Goal: Communication & Community: Answer question/provide support

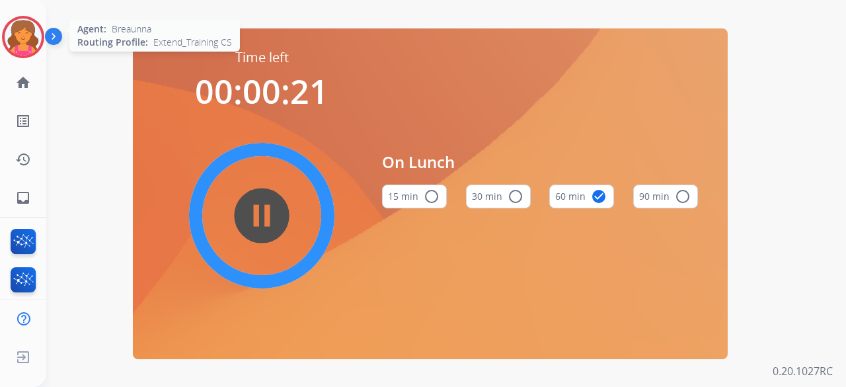
click at [24, 28] on img at bounding box center [23, 37] width 37 height 37
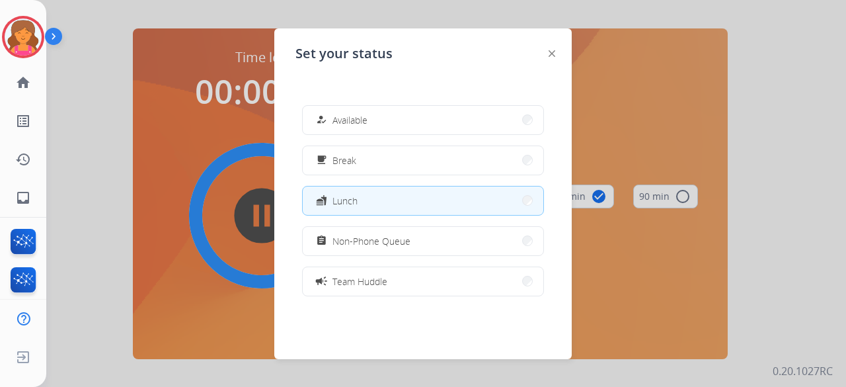
click at [431, 104] on div "how_to_reg Available free_breakfast Break fastfood Lunch assignment Non-Phone Q…" at bounding box center [422, 201] width 255 height 212
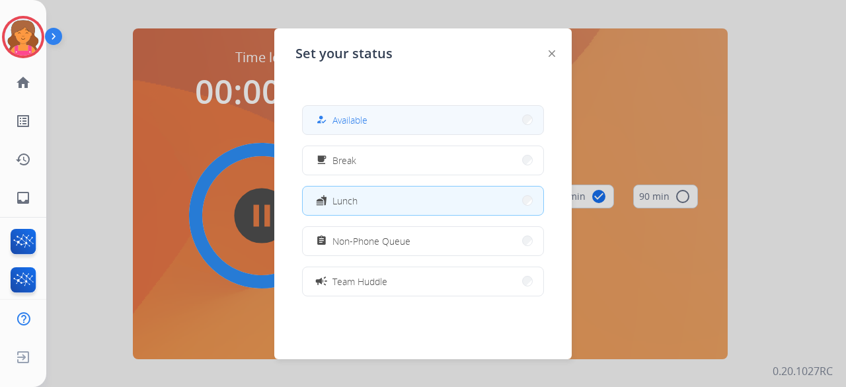
click at [436, 114] on button "how_to_reg Available" at bounding box center [423, 120] width 241 height 28
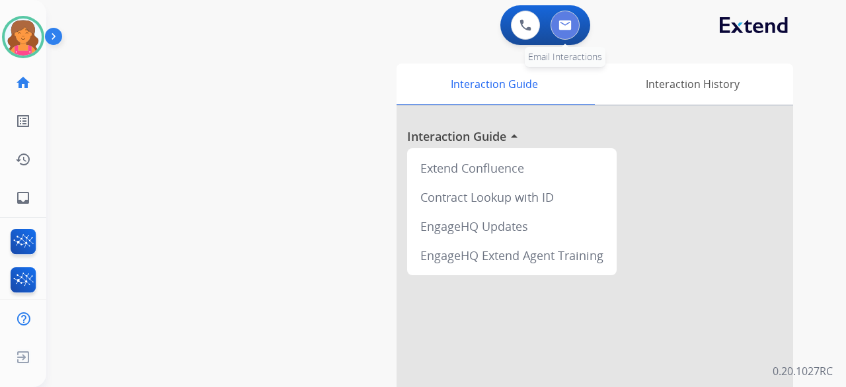
click at [569, 31] on button at bounding box center [565, 25] width 29 height 29
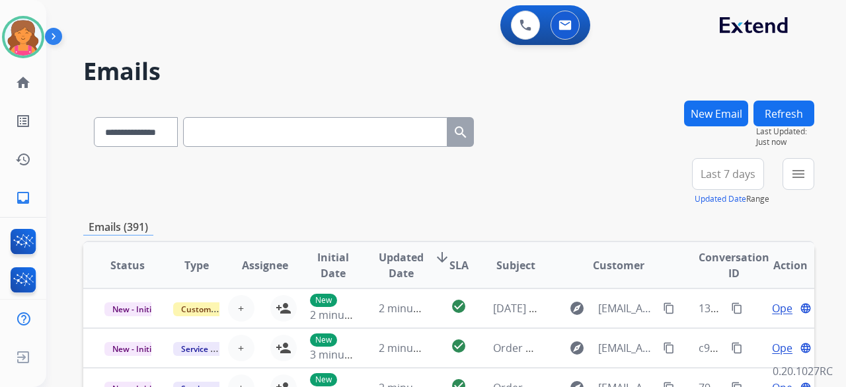
click at [726, 171] on span "Last 7 days" at bounding box center [728, 173] width 55 height 5
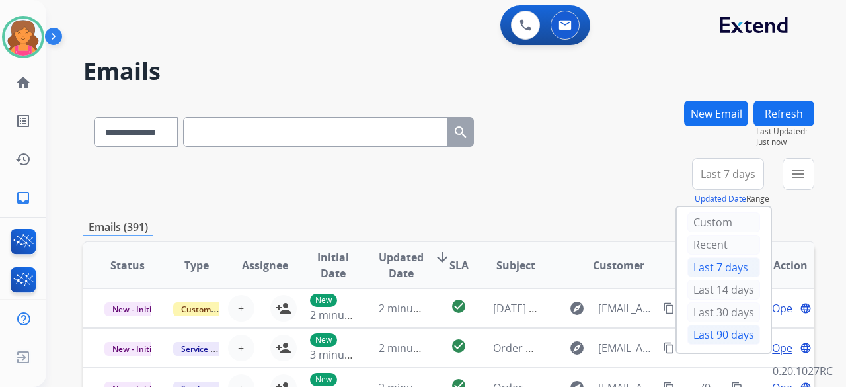
click at [707, 325] on div "Last 90 days" at bounding box center [723, 335] width 73 height 20
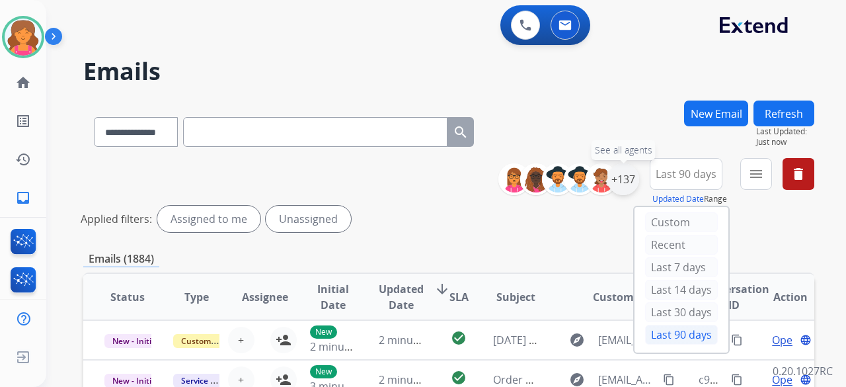
click at [631, 182] on div "+137" at bounding box center [624, 179] width 32 height 32
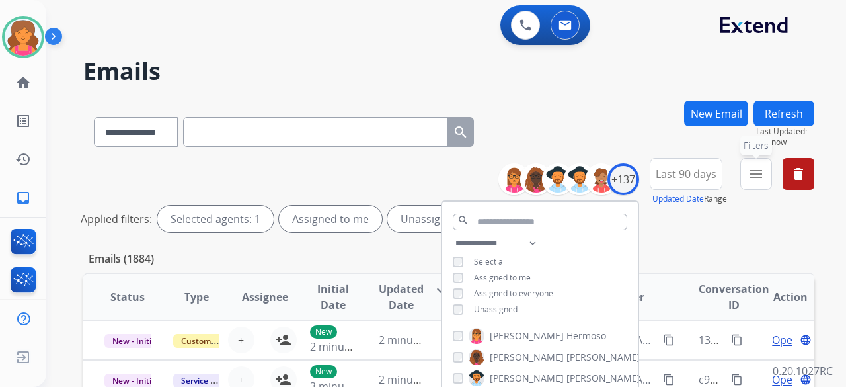
click at [756, 186] on button "menu Filters" at bounding box center [756, 174] width 32 height 32
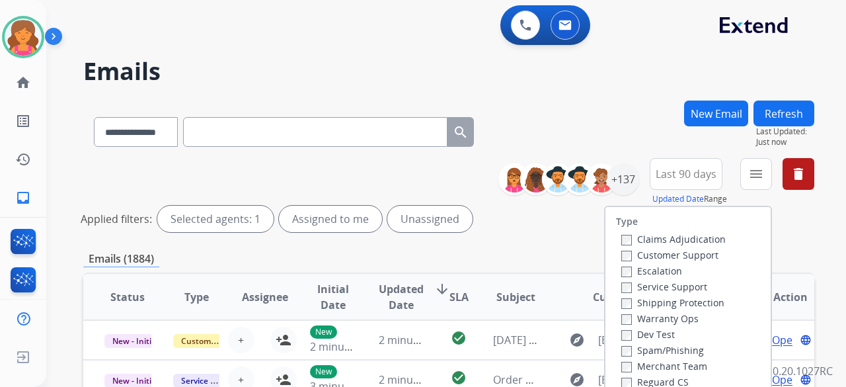
click at [649, 253] on label "Customer Support" at bounding box center [669, 255] width 97 height 13
click at [616, 303] on div "Claims Adjudication Customer Support Escalation Service Support Shipping Protec…" at bounding box center [671, 310] width 110 height 159
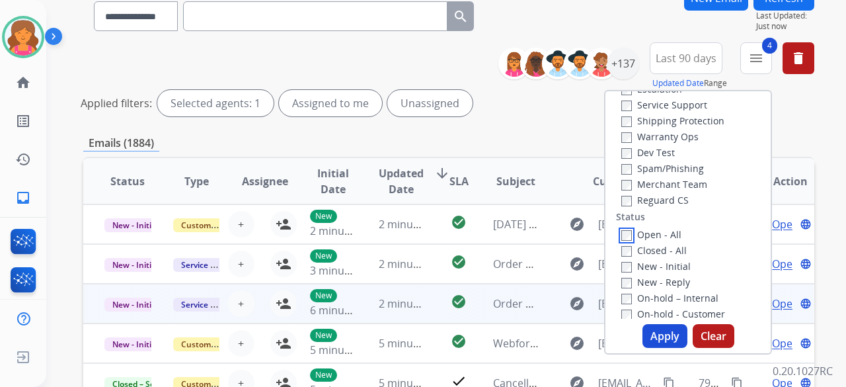
scroll to position [198, 0]
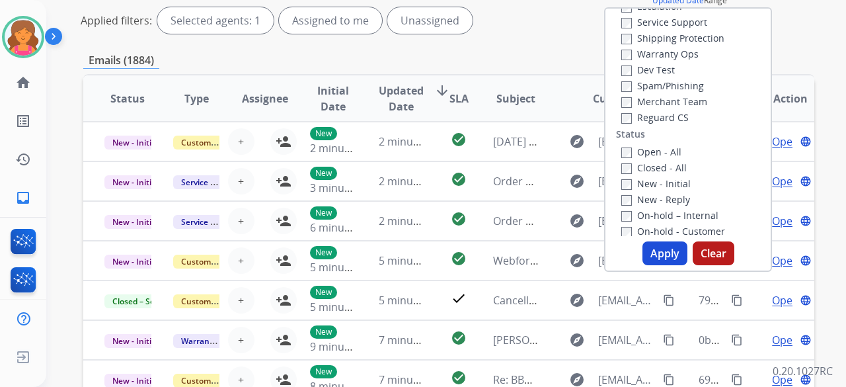
click at [666, 261] on button "Apply" at bounding box center [665, 253] width 45 height 24
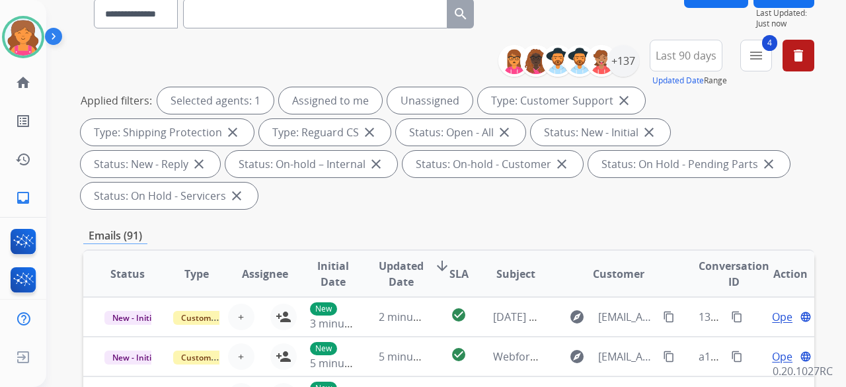
scroll to position [66, 0]
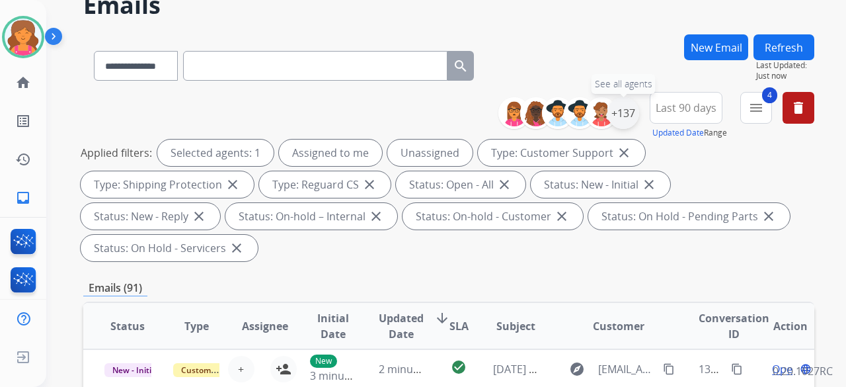
click at [628, 112] on div "+137" at bounding box center [624, 113] width 32 height 32
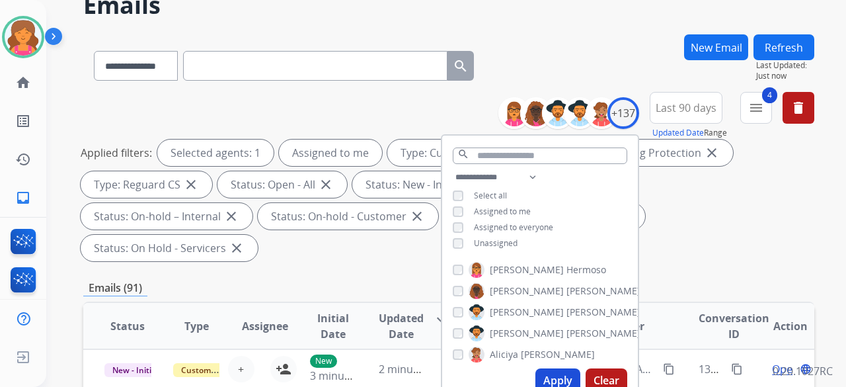
click at [554, 370] on button "Apply" at bounding box center [557, 380] width 45 height 24
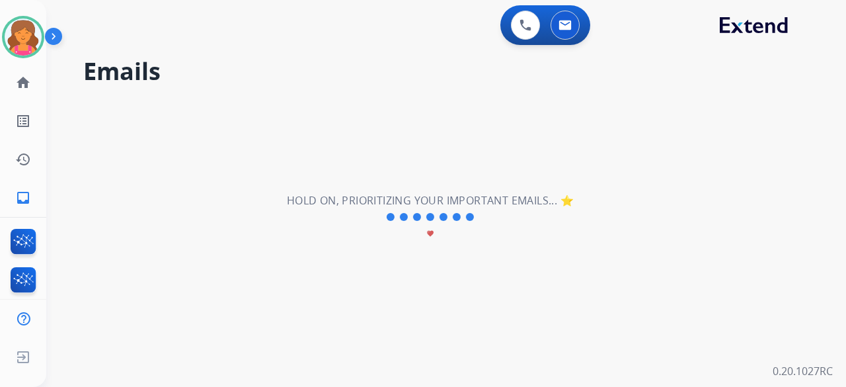
scroll to position [0, 0]
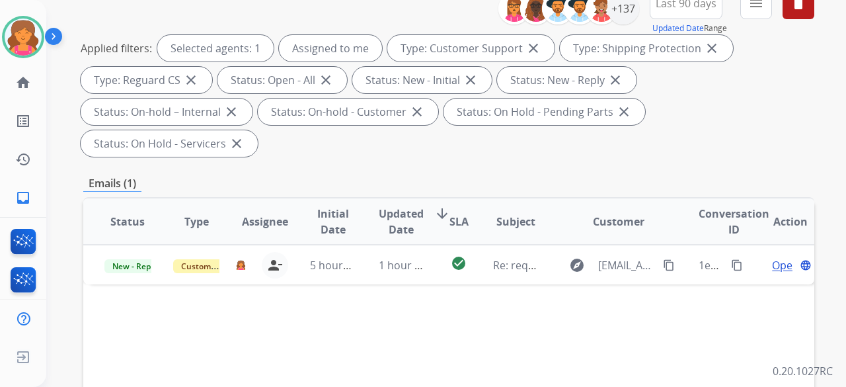
scroll to position [264, 0]
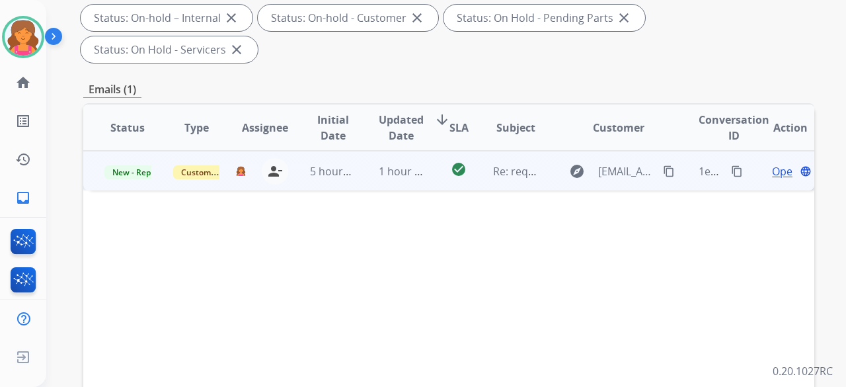
click at [772, 163] on span "Open" at bounding box center [785, 171] width 27 height 16
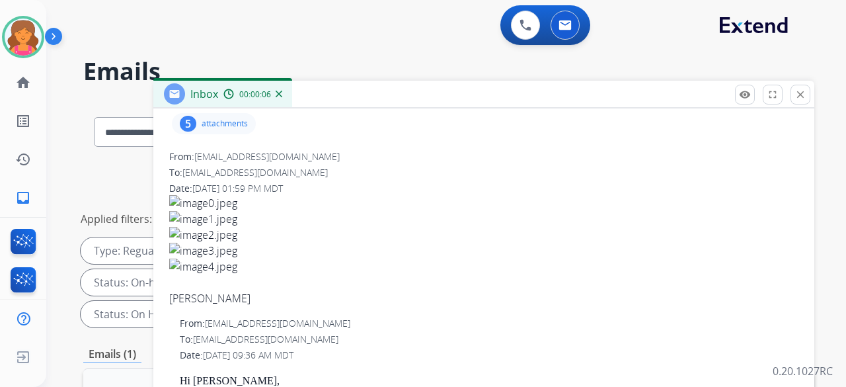
scroll to position [97, 0]
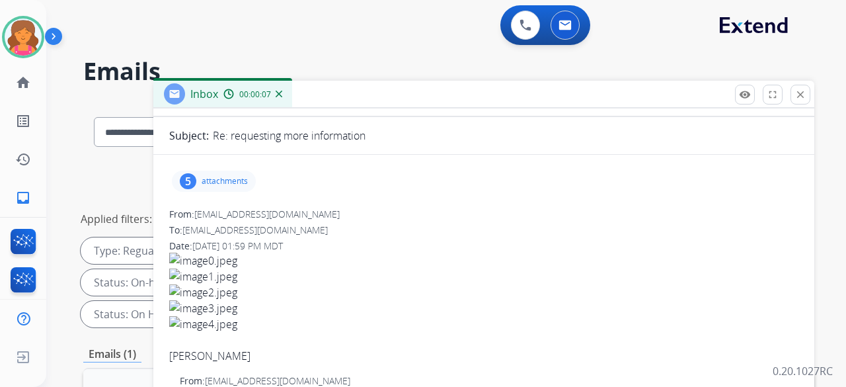
click at [240, 178] on p "attachments" at bounding box center [225, 181] width 46 height 11
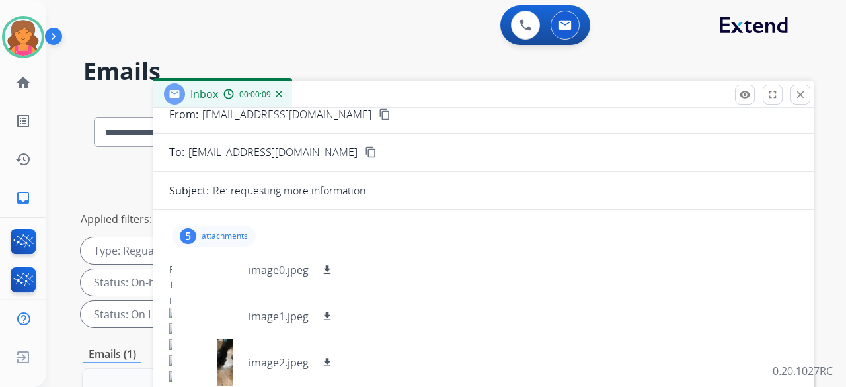
scroll to position [0, 0]
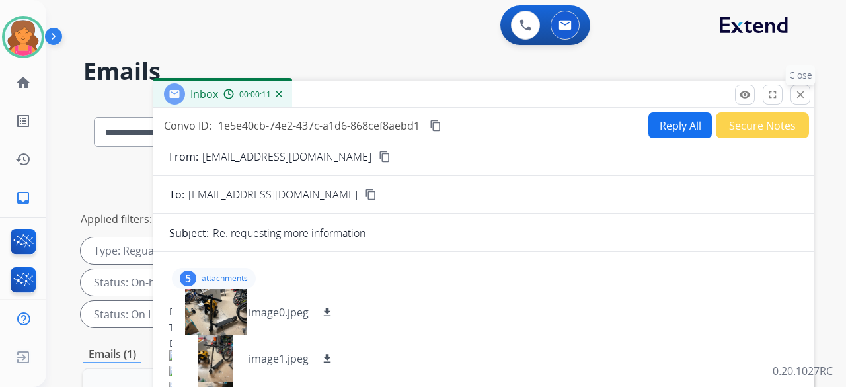
click at [795, 91] on mat-icon "close" at bounding box center [801, 95] width 12 height 12
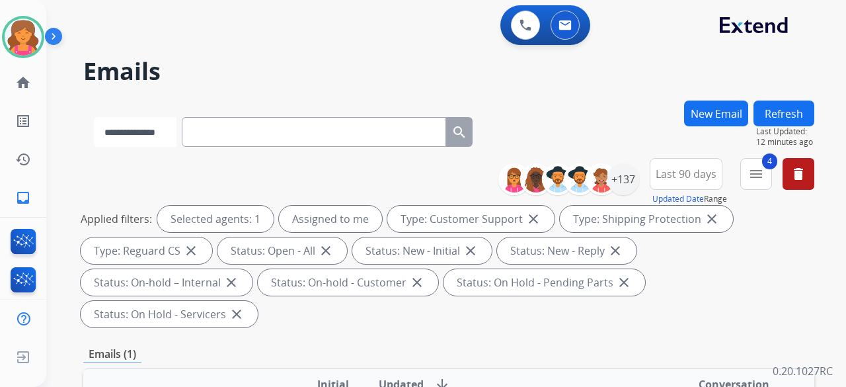
click at [176, 136] on select "**********" at bounding box center [135, 132] width 83 height 30
select select "**********"
click at [94, 117] on select "**********" at bounding box center [135, 132] width 83 height 30
paste input "**********"
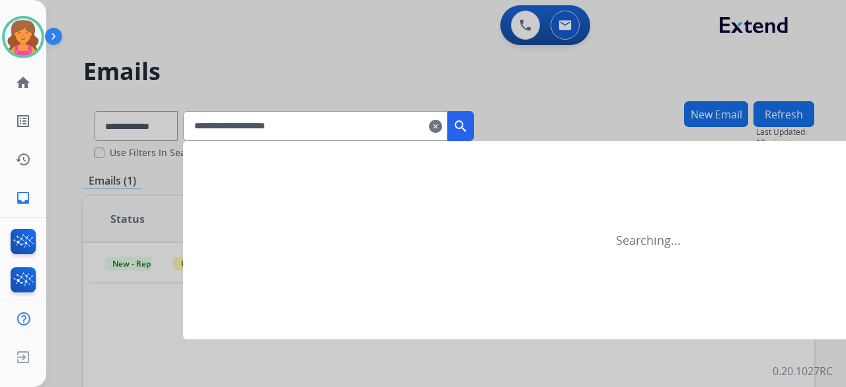
type input "**********"
click at [469, 122] on mat-icon "search" at bounding box center [461, 126] width 16 height 16
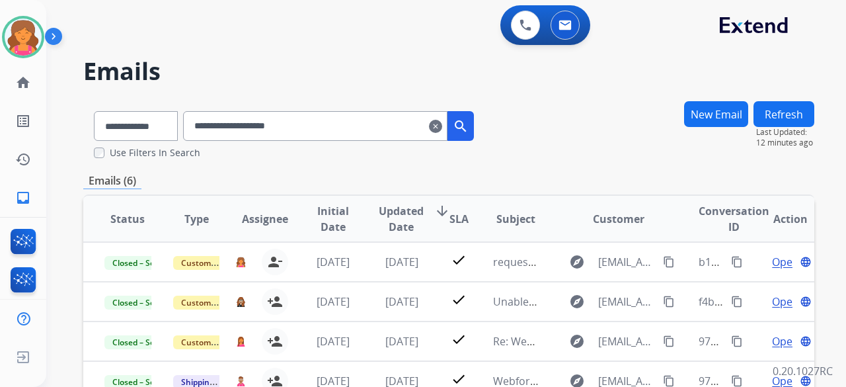
click at [442, 123] on mat-icon "clear" at bounding box center [435, 126] width 13 height 16
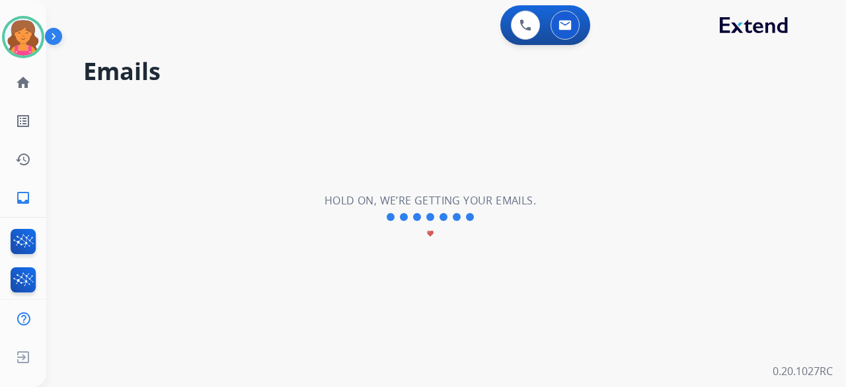
select select "**********"
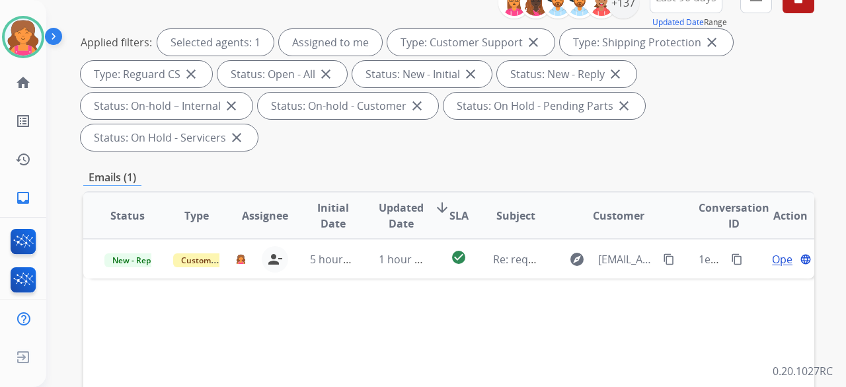
scroll to position [198, 0]
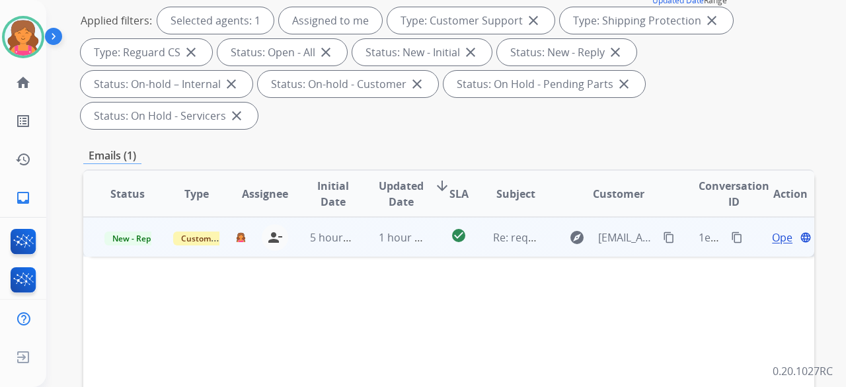
click at [780, 229] on span "Open" at bounding box center [785, 237] width 27 height 16
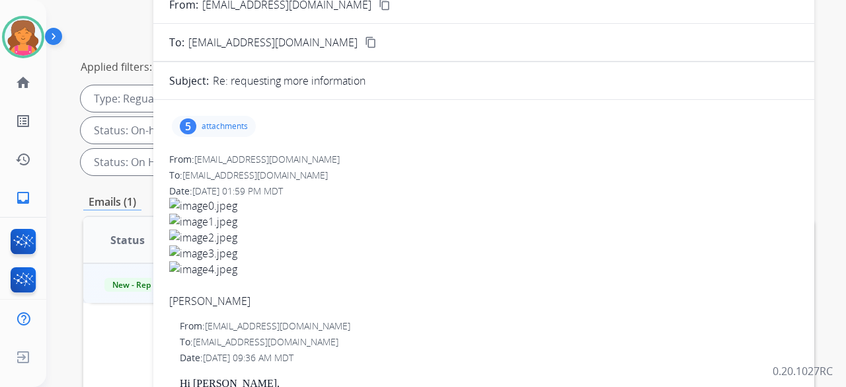
scroll to position [132, 0]
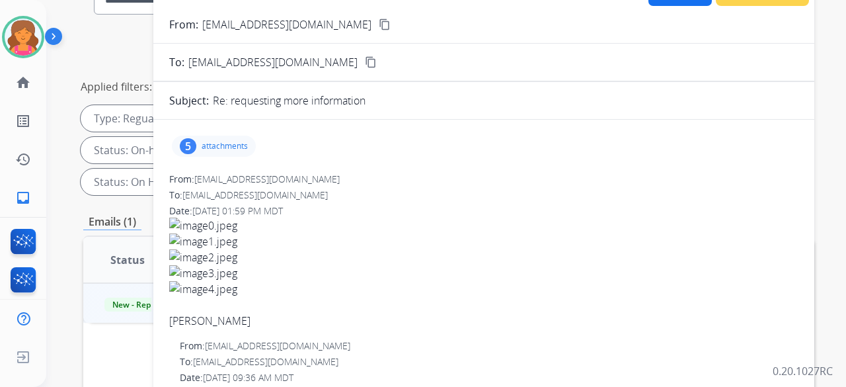
drag, startPoint x: 238, startPoint y: 147, endPoint x: 233, endPoint y: 141, distance: 7.5
click at [239, 147] on p "attachments" at bounding box center [225, 146] width 46 height 11
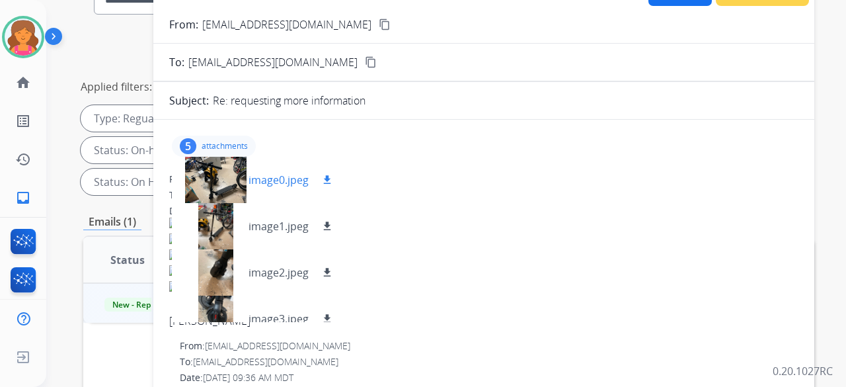
click at [328, 183] on mat-icon "download" at bounding box center [327, 180] width 12 height 12
click at [331, 265] on button "download" at bounding box center [327, 272] width 16 height 16
click at [327, 311] on button "download" at bounding box center [327, 319] width 16 height 16
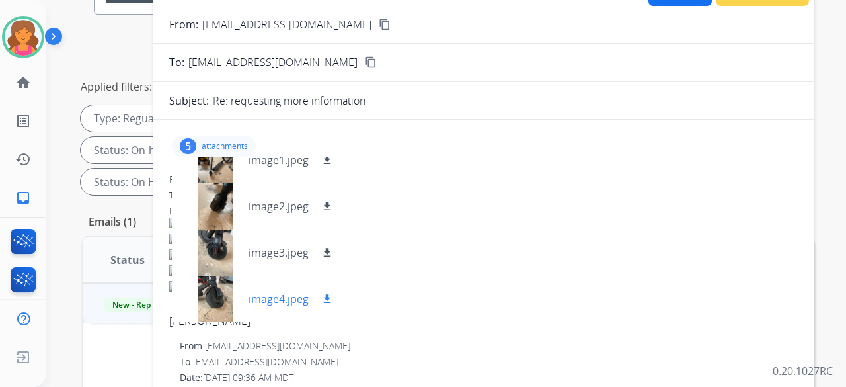
click at [327, 299] on mat-icon "download" at bounding box center [327, 299] width 12 height 12
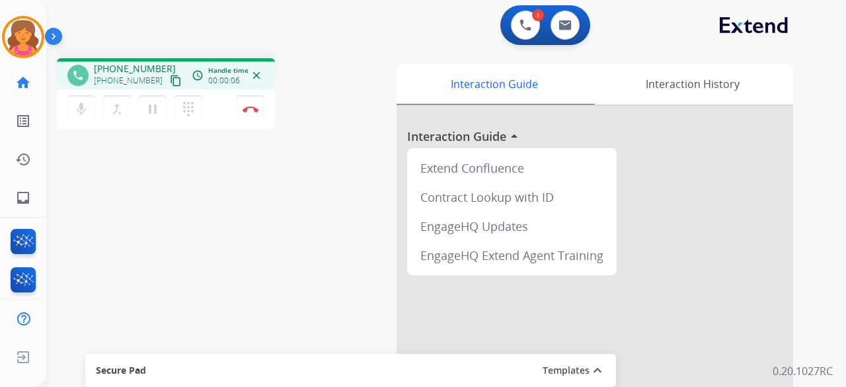
click at [169, 84] on button "content_copy" at bounding box center [176, 81] width 16 height 16
click at [250, 115] on button "Disconnect" at bounding box center [251, 109] width 28 height 28
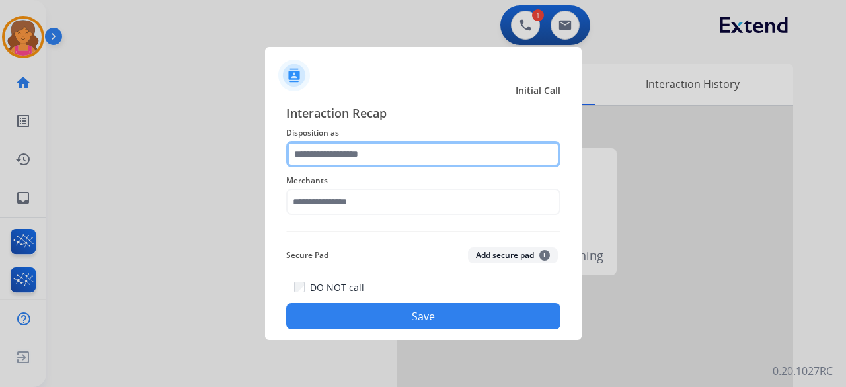
click at [373, 150] on input "text" at bounding box center [423, 154] width 274 height 26
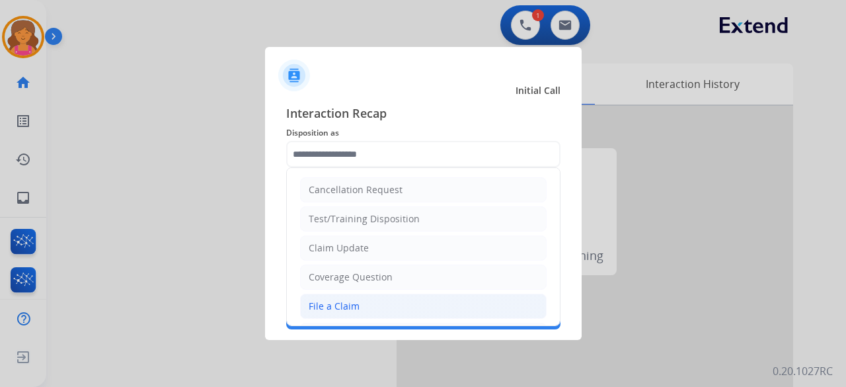
click at [334, 302] on div "File a Claim" at bounding box center [334, 305] width 51 height 13
type input "**********"
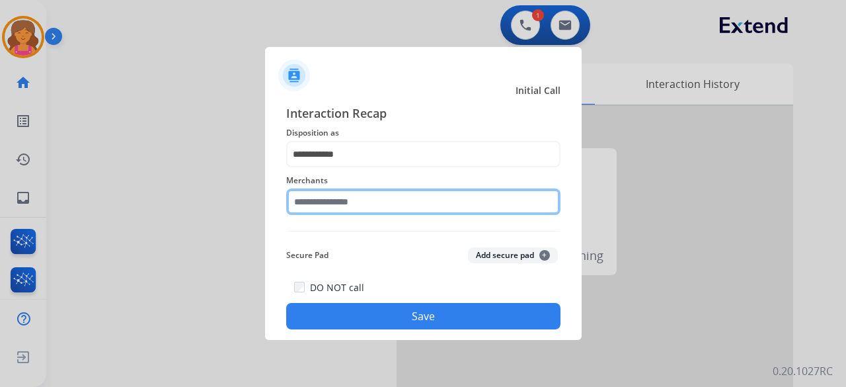
click at [346, 209] on input "text" at bounding box center [423, 201] width 274 height 26
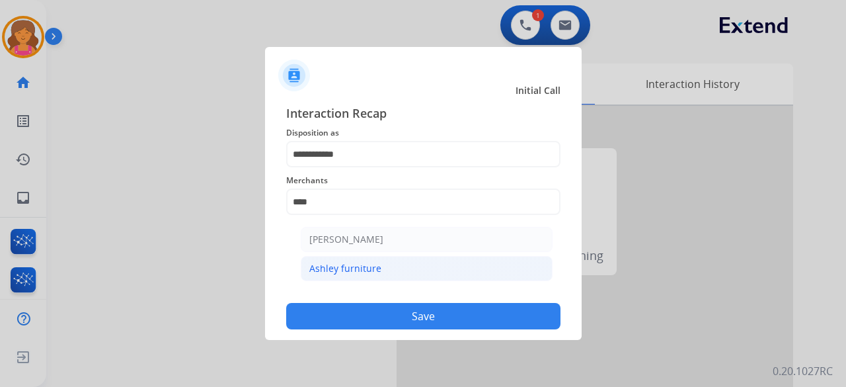
click at [348, 262] on div "Ashley furniture" at bounding box center [345, 268] width 72 height 13
type input "**********"
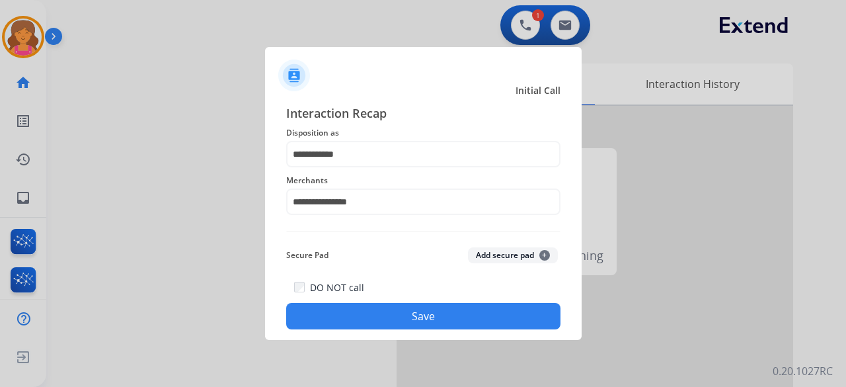
click at [365, 319] on button "Save" at bounding box center [423, 316] width 274 height 26
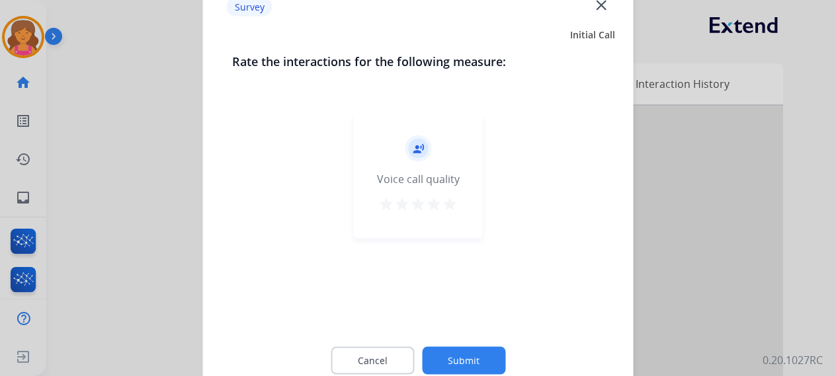
click at [444, 211] on div "star star star star star" at bounding box center [417, 206] width 79 height 20
click at [446, 210] on mat-icon "star" at bounding box center [450, 204] width 16 height 16
click at [470, 357] on button "Submit" at bounding box center [463, 360] width 83 height 28
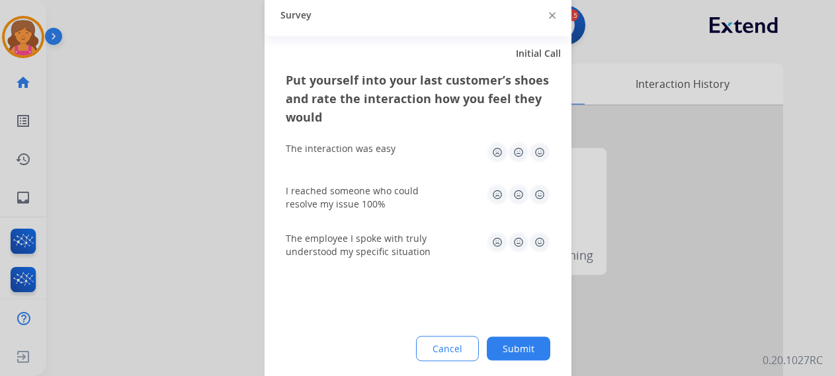
click at [542, 147] on img at bounding box center [539, 151] width 21 height 21
click at [543, 193] on img at bounding box center [539, 194] width 21 height 21
click at [541, 243] on img at bounding box center [539, 241] width 21 height 21
click at [528, 349] on button "Submit" at bounding box center [518, 348] width 63 height 24
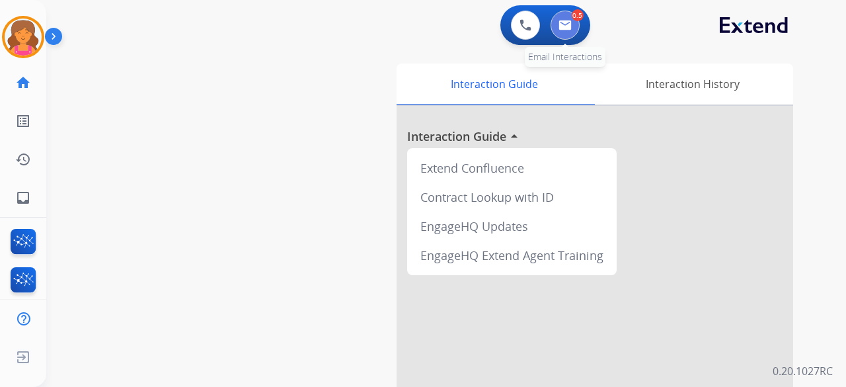
click at [569, 28] on img at bounding box center [565, 25] width 13 height 11
select select "**********"
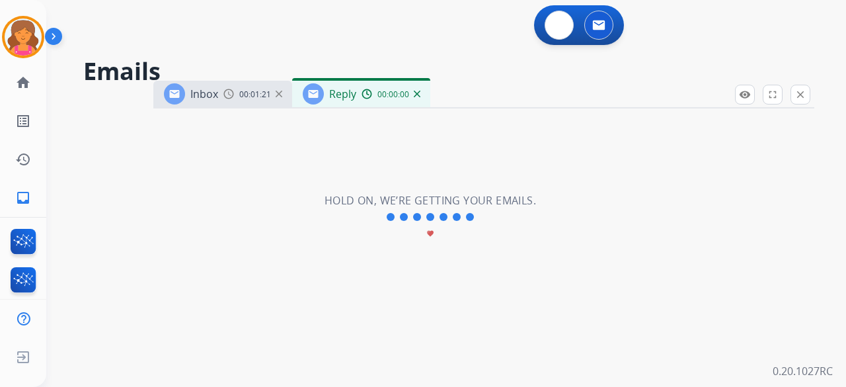
select select "**********"
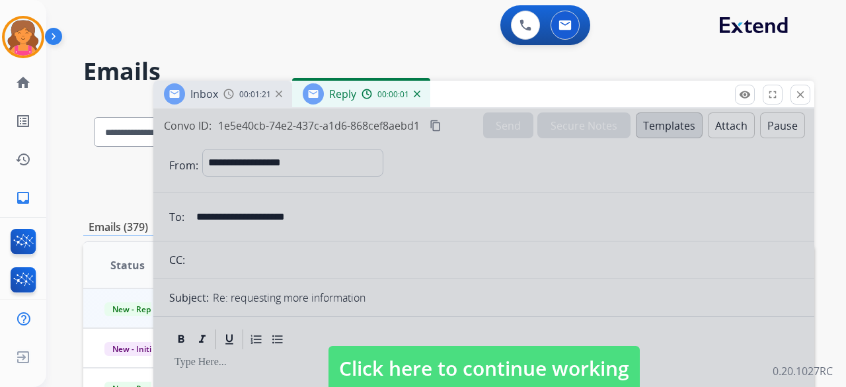
click at [368, 374] on span "Click here to continue working" at bounding box center [484, 368] width 311 height 45
select select
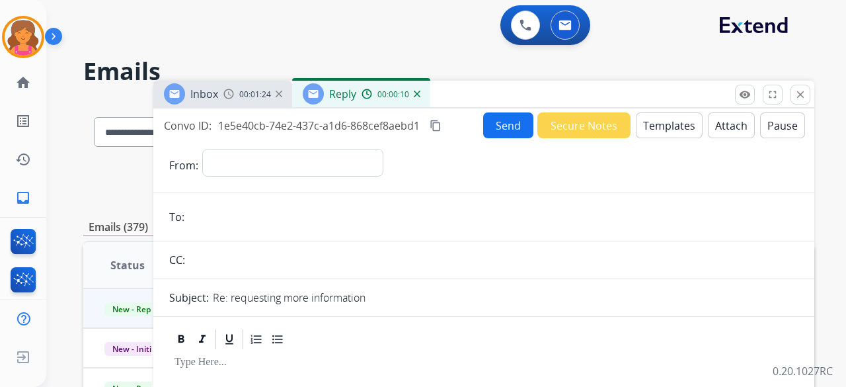
drag, startPoint x: 418, startPoint y: 92, endPoint x: 411, endPoint y: 101, distance: 11.8
click at [417, 92] on img at bounding box center [417, 94] width 7 height 7
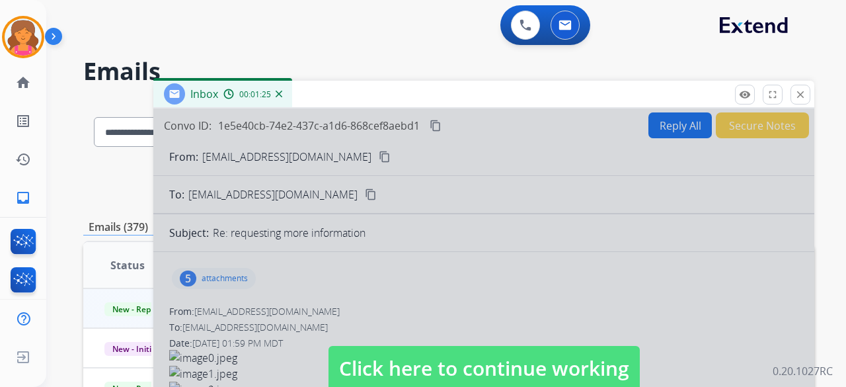
click at [510, 368] on span "Click here to continue working" at bounding box center [484, 368] width 311 height 45
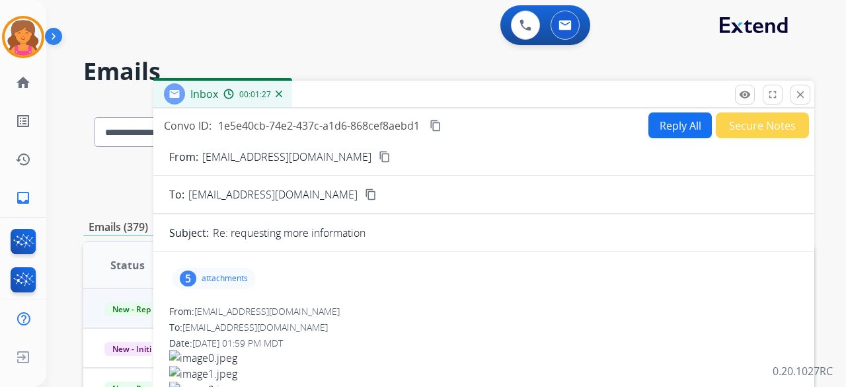
click at [648, 133] on button "Reply All" at bounding box center [679, 125] width 63 height 26
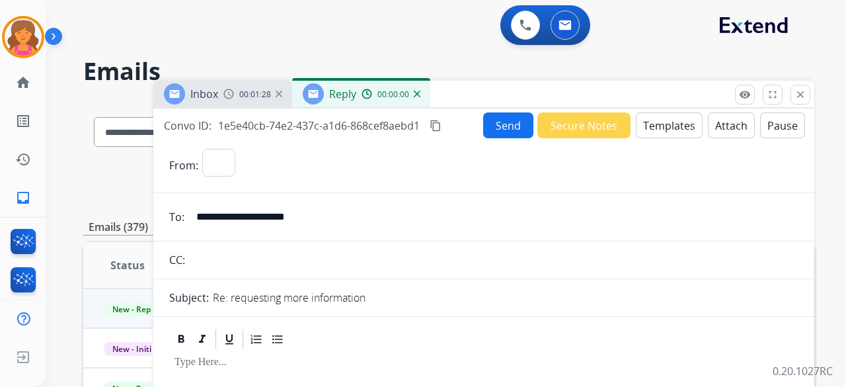
select select "**********"
click at [649, 130] on button "Templates" at bounding box center [669, 125] width 67 height 26
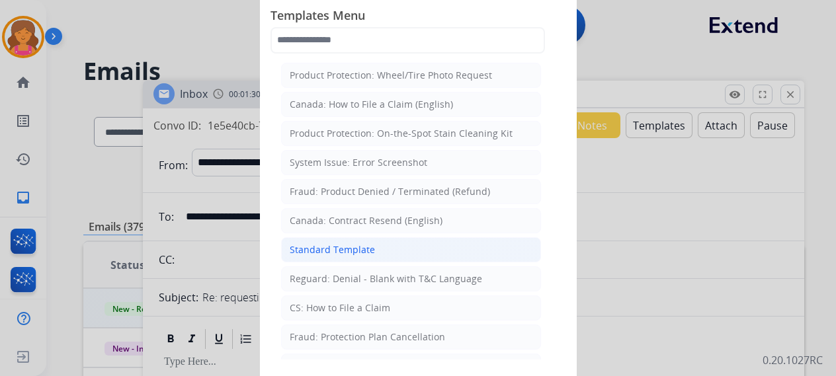
click at [316, 249] on div "Standard Template" at bounding box center [332, 249] width 85 height 13
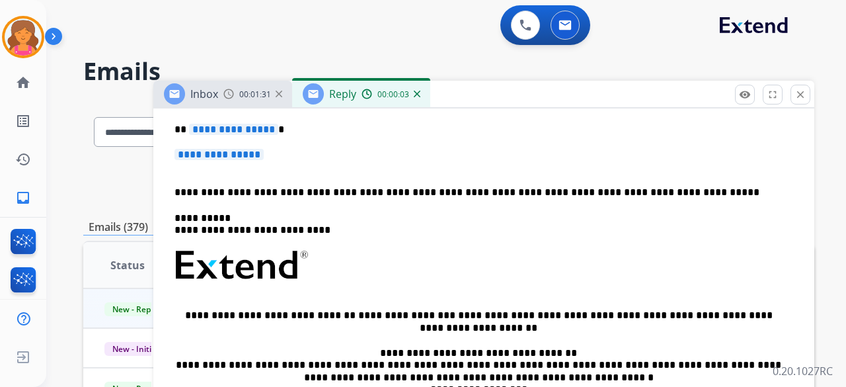
scroll to position [264, 0]
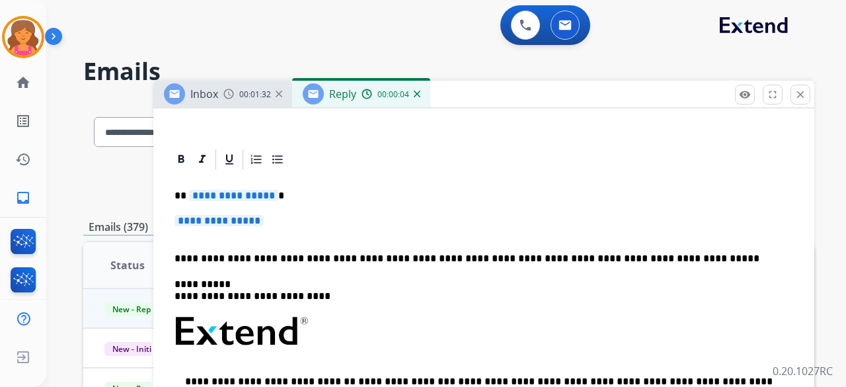
drag, startPoint x: 272, startPoint y: 214, endPoint x: 263, endPoint y: 204, distance: 13.1
click at [270, 215] on p "**********" at bounding box center [484, 227] width 619 height 24
click at [261, 202] on div "**********" at bounding box center [483, 362] width 629 height 383
click at [266, 191] on span "**********" at bounding box center [233, 195] width 89 height 11
click at [236, 223] on span "**********" at bounding box center [219, 220] width 89 height 11
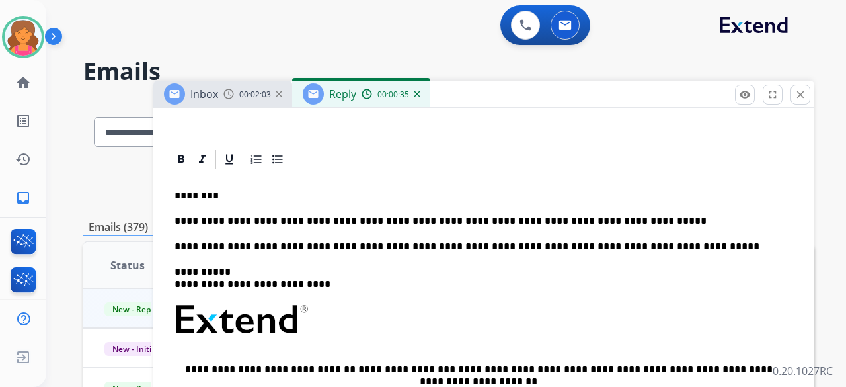
click at [349, 216] on p "**********" at bounding box center [479, 221] width 608 height 12
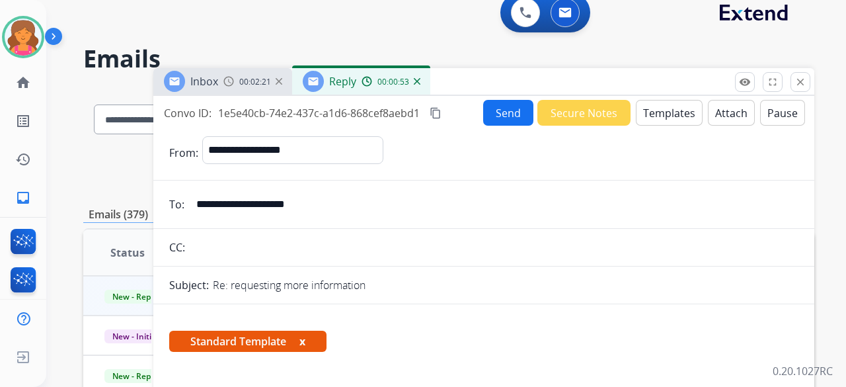
scroll to position [0, 0]
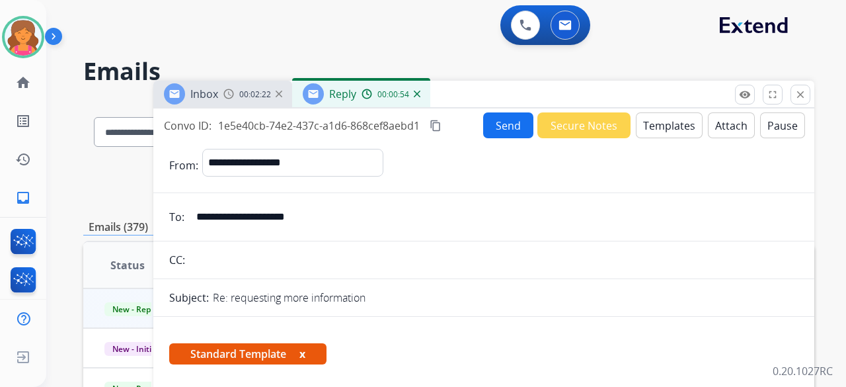
click at [487, 128] on button "Send" at bounding box center [508, 125] width 50 height 26
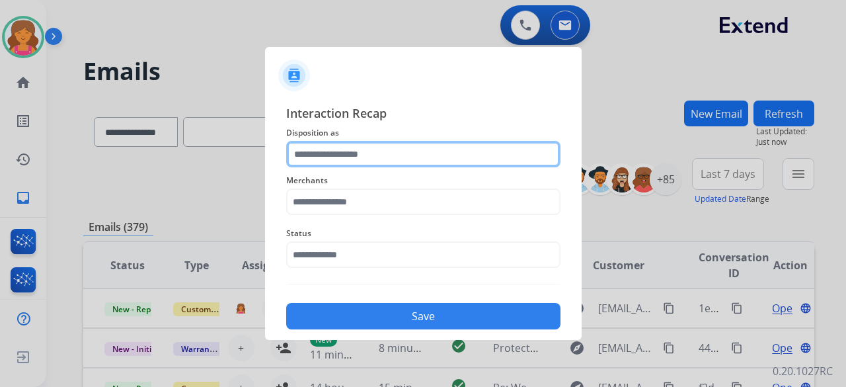
click at [329, 153] on input "text" at bounding box center [423, 154] width 274 height 26
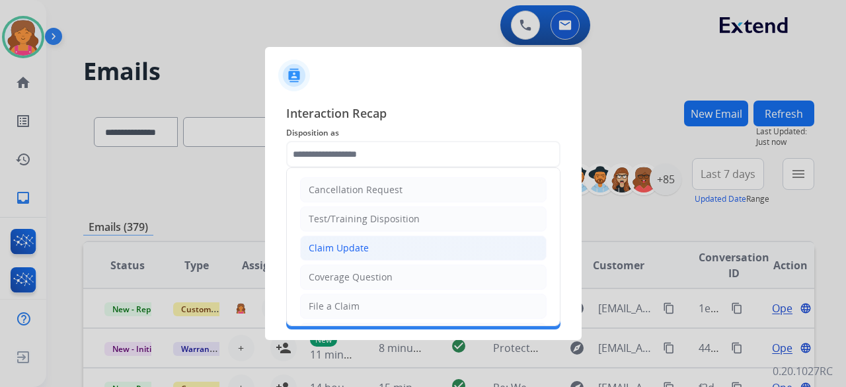
click at [330, 253] on div "Claim Update" at bounding box center [339, 247] width 60 height 13
type input "**********"
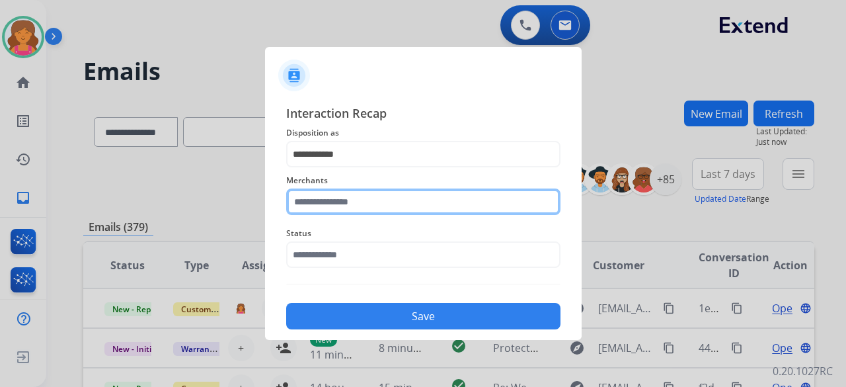
click at [325, 204] on input "text" at bounding box center [423, 201] width 274 height 26
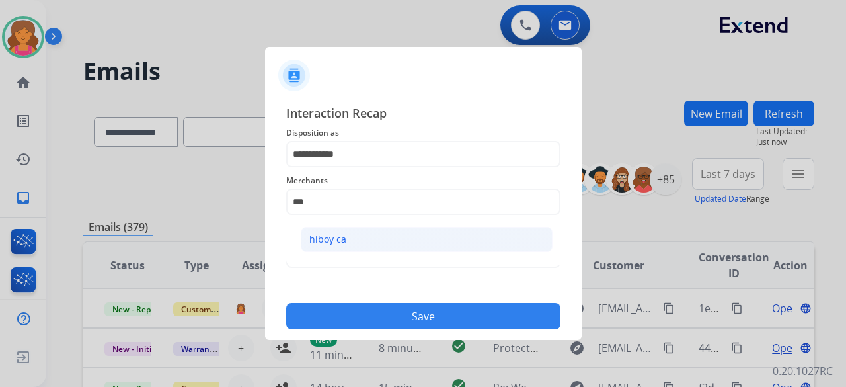
click at [338, 248] on li "hiboy ca" at bounding box center [427, 239] width 252 height 25
type input "********"
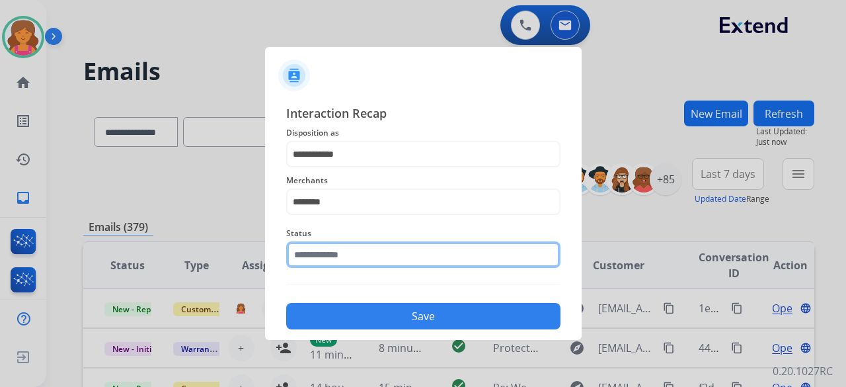
click at [334, 256] on input "text" at bounding box center [423, 254] width 274 height 26
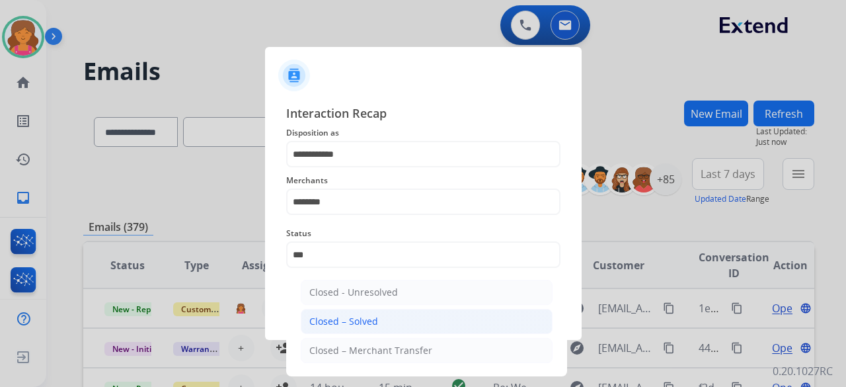
click at [393, 324] on li "Closed – Solved" at bounding box center [427, 321] width 252 height 25
type input "**********"
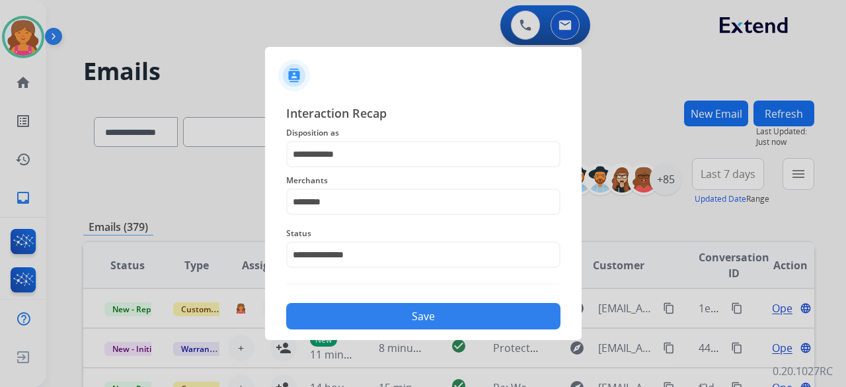
click at [393, 324] on button "Save" at bounding box center [423, 316] width 274 height 26
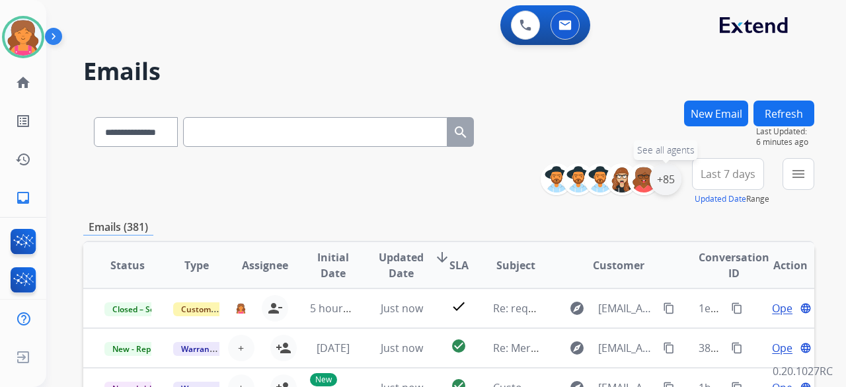
click at [661, 180] on div "+85" at bounding box center [666, 179] width 32 height 32
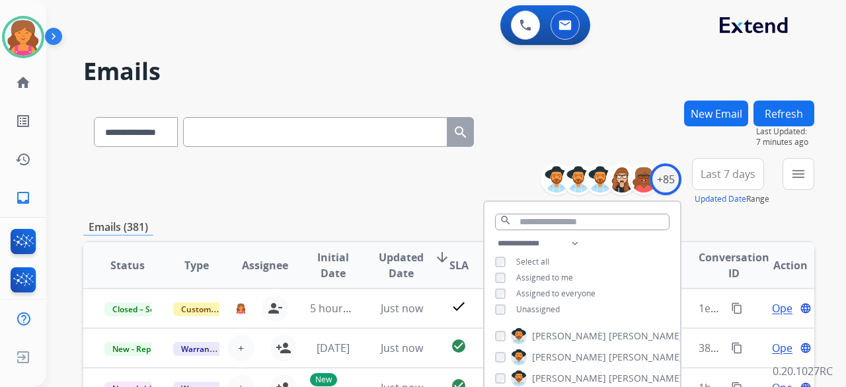
click at [712, 176] on span "Last 7 days" at bounding box center [728, 173] width 55 height 5
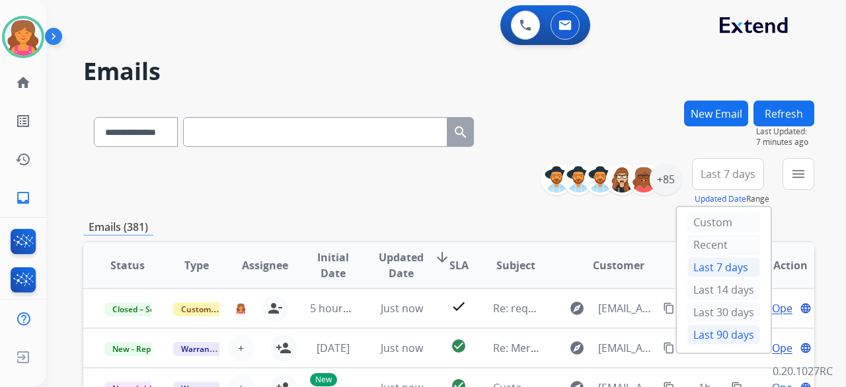
click at [715, 334] on div "Last 90 days" at bounding box center [723, 335] width 73 height 20
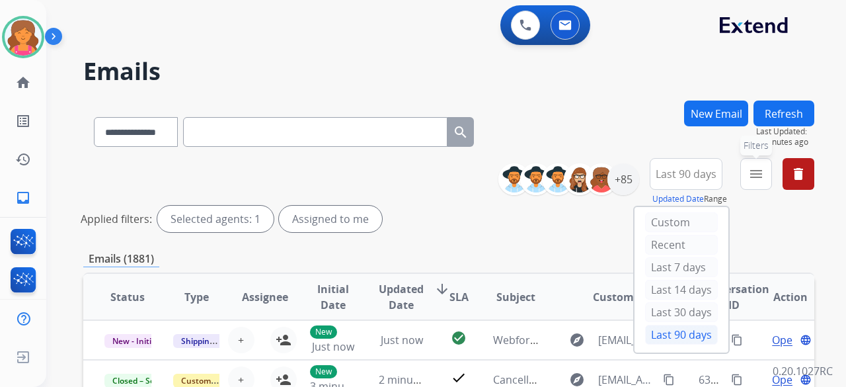
click at [756, 165] on button "menu Filters" at bounding box center [756, 174] width 32 height 32
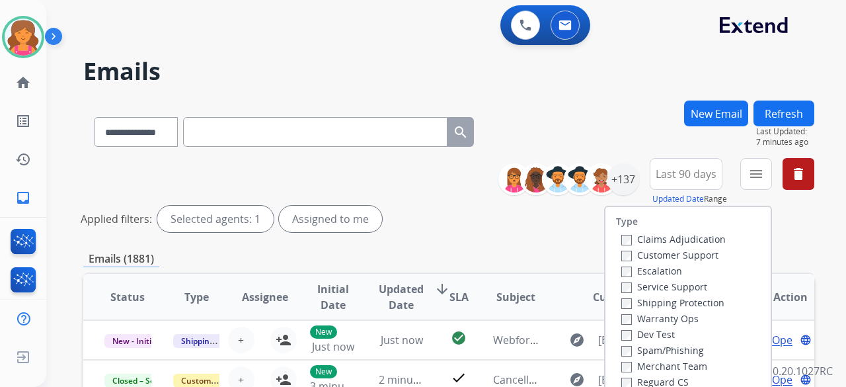
click at [687, 255] on label "Customer Support" at bounding box center [669, 255] width 97 height 13
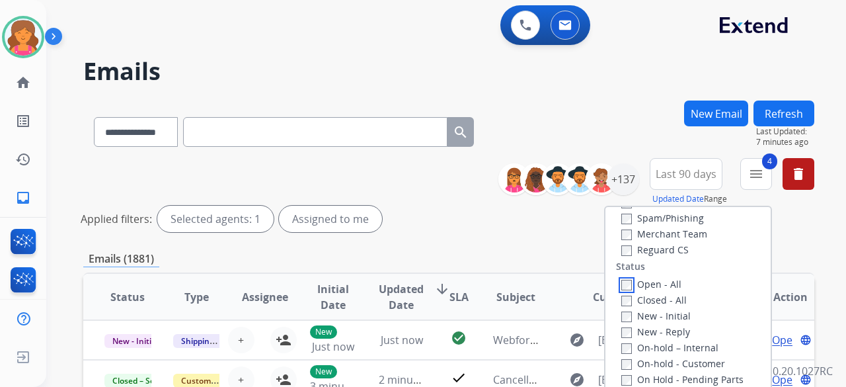
scroll to position [198, 0]
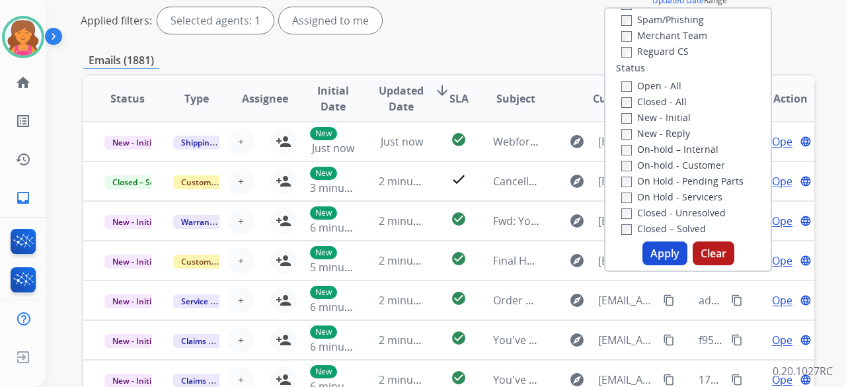
click at [673, 256] on button "Apply" at bounding box center [665, 253] width 45 height 24
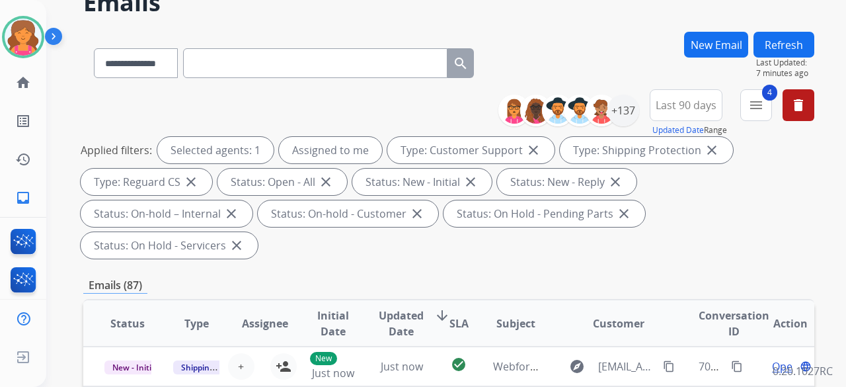
scroll to position [66, 0]
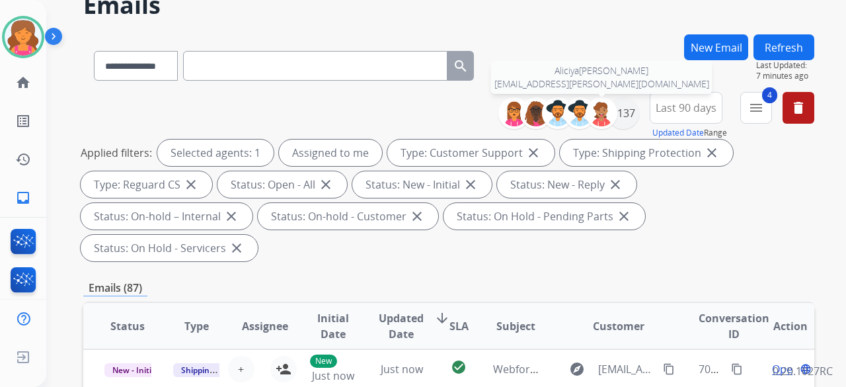
click at [612, 110] on img at bounding box center [601, 113] width 26 height 26
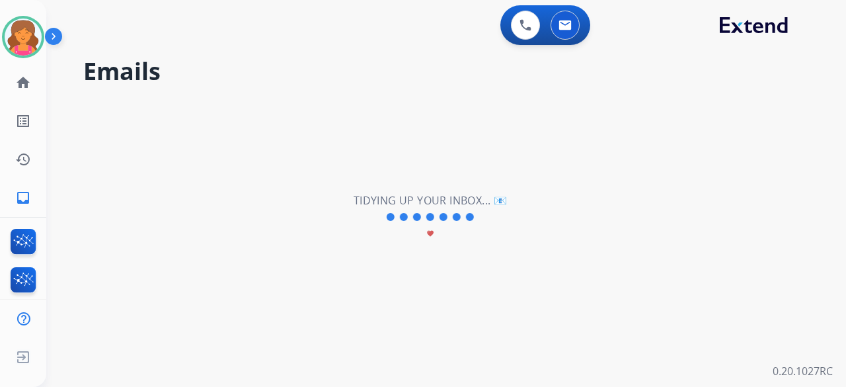
scroll to position [0, 0]
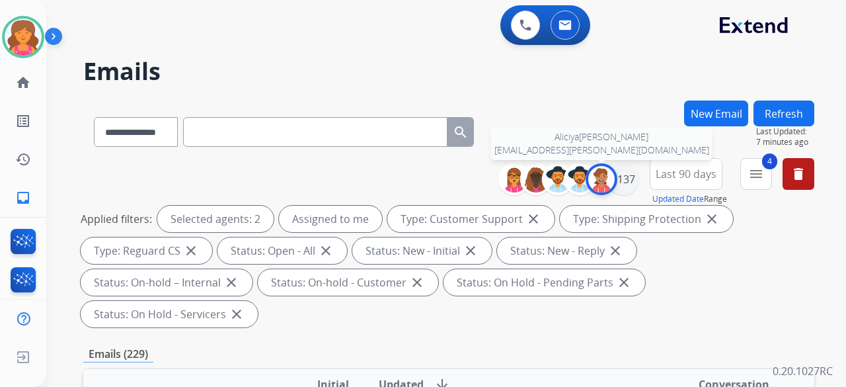
click at [601, 182] on img at bounding box center [601, 179] width 26 height 26
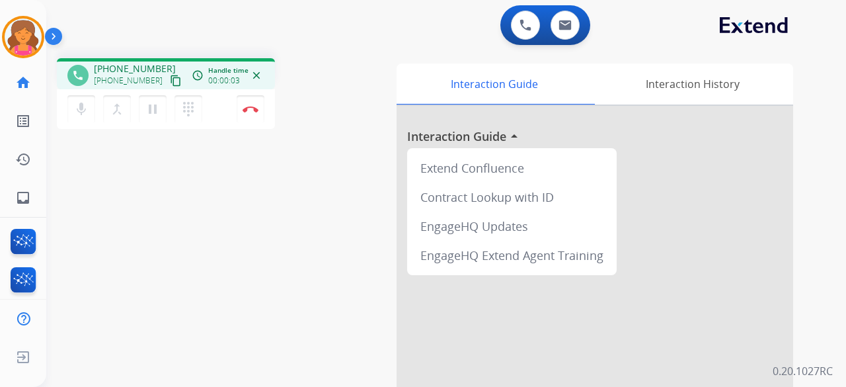
click at [170, 80] on mat-icon "content_copy" at bounding box center [176, 81] width 12 height 12
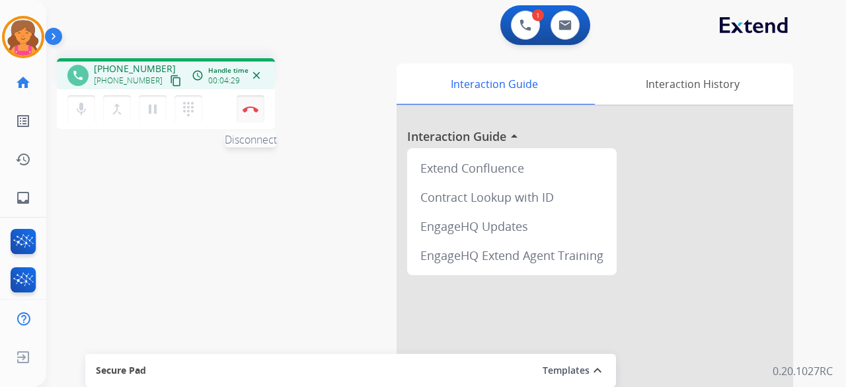
click at [250, 112] on img at bounding box center [251, 109] width 16 height 7
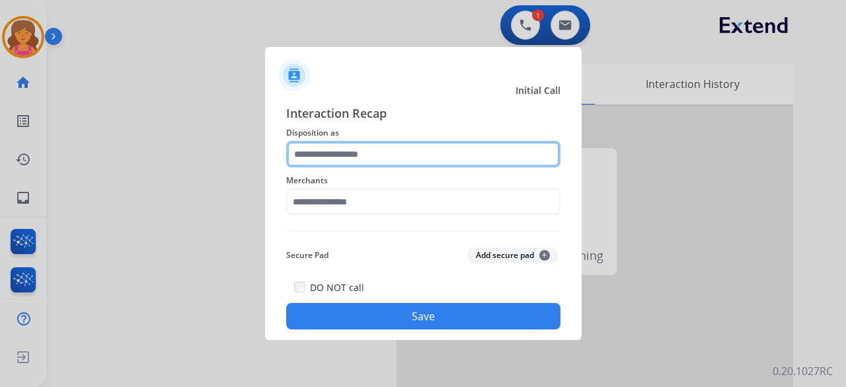
click at [331, 148] on input "text" at bounding box center [423, 154] width 274 height 26
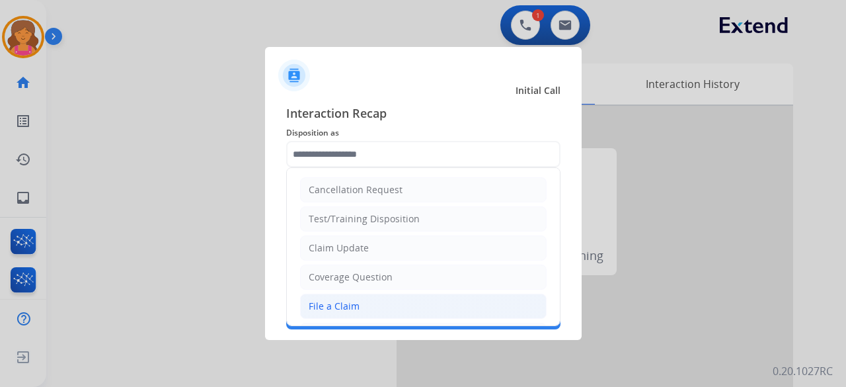
click at [368, 303] on li "File a Claim" at bounding box center [423, 306] width 247 height 25
type input "**********"
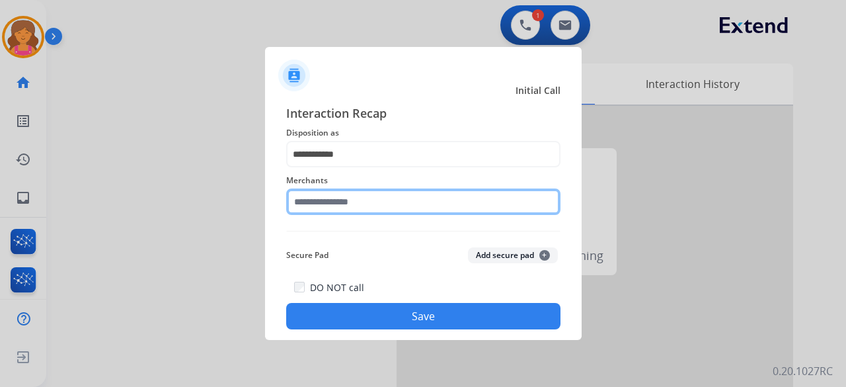
click at [362, 190] on input "text" at bounding box center [423, 201] width 274 height 26
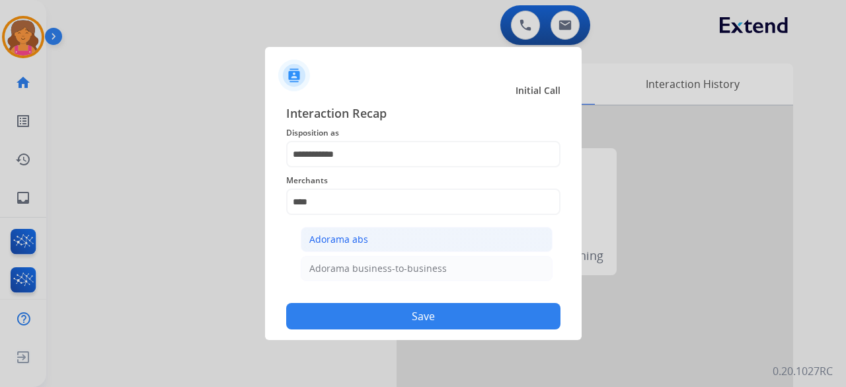
click at [340, 241] on div "Adorama abs" at bounding box center [338, 239] width 59 height 13
type input "**********"
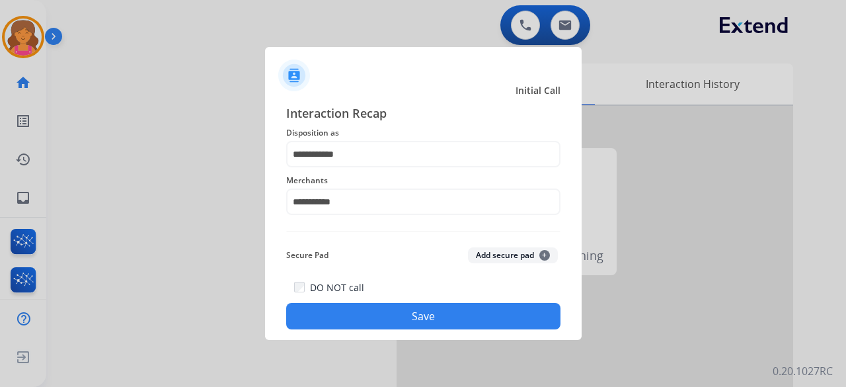
click at [398, 318] on button "Save" at bounding box center [423, 316] width 274 height 26
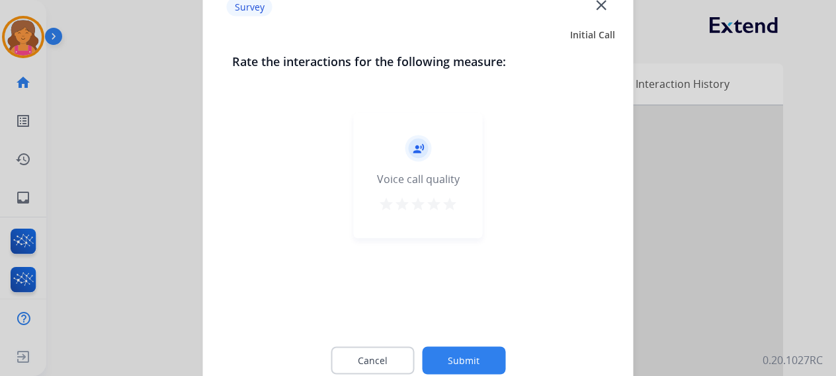
click at [455, 205] on mat-icon "star" at bounding box center [450, 204] width 16 height 16
click at [459, 360] on button "Submit" at bounding box center [463, 360] width 83 height 28
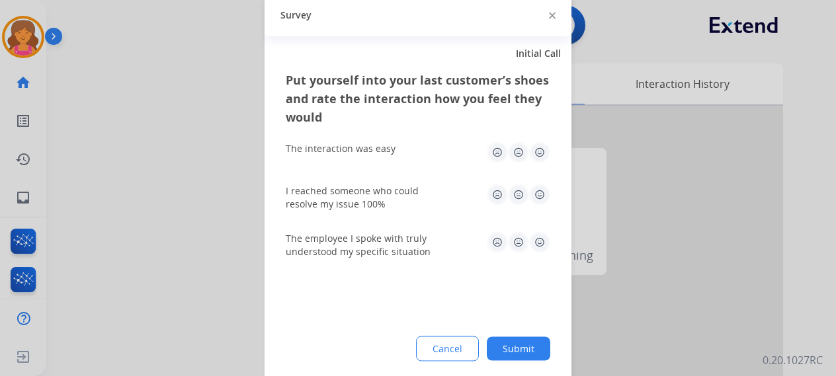
click at [537, 154] on img at bounding box center [539, 151] width 21 height 21
click at [547, 198] on img at bounding box center [539, 194] width 21 height 21
click at [537, 241] on img at bounding box center [539, 241] width 21 height 21
click at [516, 334] on div "Put yourself into your last customer’s shoes and rate the interaction how you f…" at bounding box center [417, 226] width 307 height 312
click at [512, 343] on button "Submit" at bounding box center [518, 348] width 63 height 24
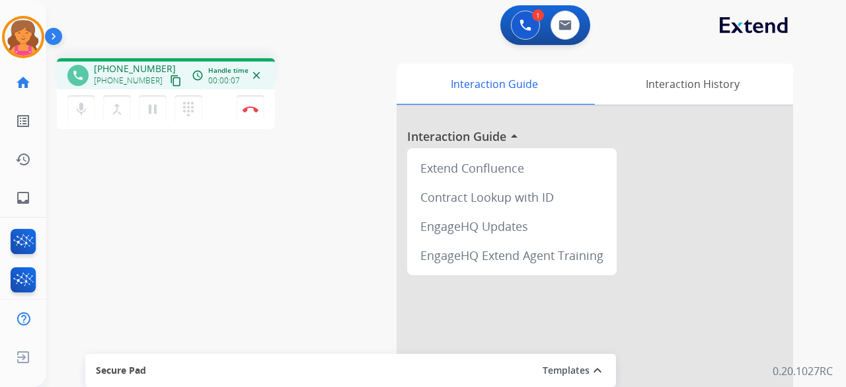
click at [170, 81] on mat-icon "content_copy" at bounding box center [176, 81] width 12 height 12
click at [260, 116] on button "Disconnect" at bounding box center [251, 109] width 28 height 28
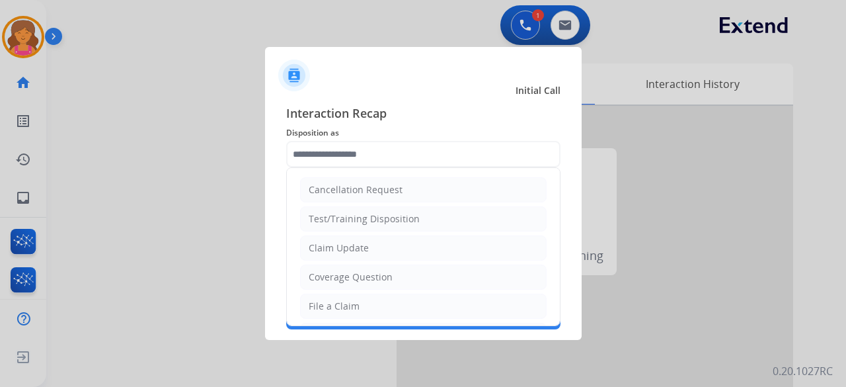
click at [420, 158] on input "text" at bounding box center [423, 154] width 274 height 26
click at [373, 301] on li "File a Claim" at bounding box center [423, 306] width 247 height 25
type input "**********"
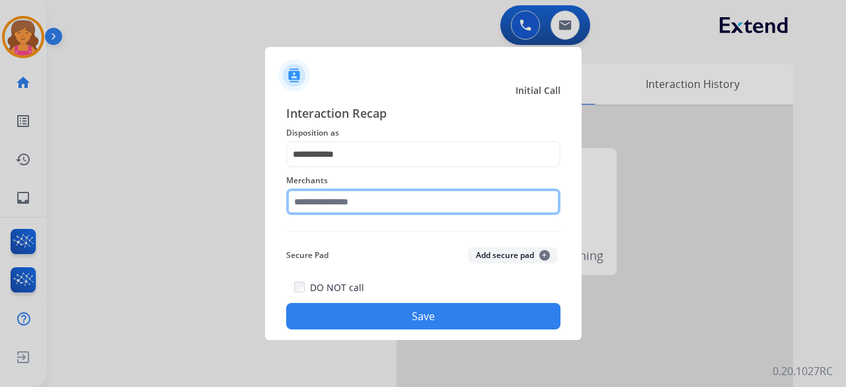
click at [325, 206] on input "text" at bounding box center [423, 201] width 274 height 26
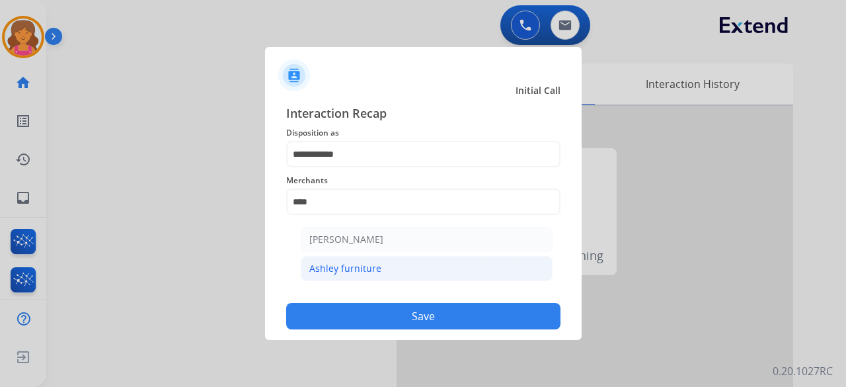
click at [345, 264] on div "Ashley furniture" at bounding box center [345, 268] width 72 height 13
type input "**********"
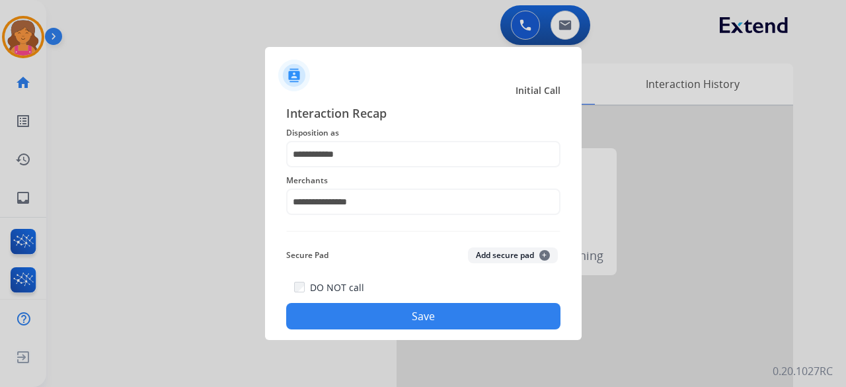
click at [367, 310] on button "Save" at bounding box center [423, 316] width 274 height 26
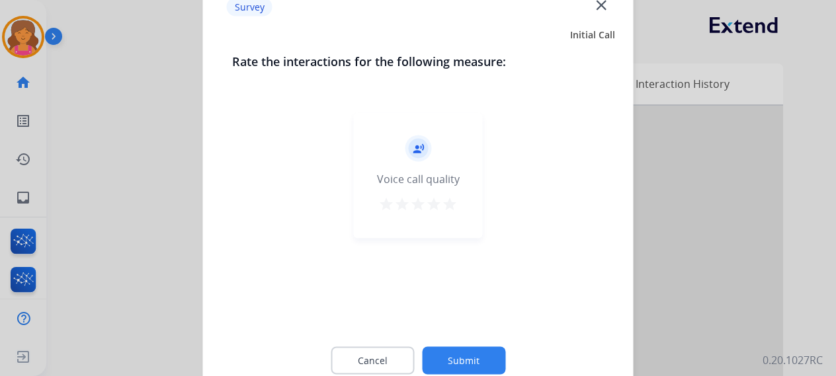
drag, startPoint x: 448, startPoint y: 194, endPoint x: 446, endPoint y: 229, distance: 35.1
click at [448, 194] on div "record_voice_over Voice call quality star star star star star" at bounding box center [418, 175] width 129 height 126
click at [448, 209] on mat-icon "star" at bounding box center [450, 204] width 16 height 16
click at [455, 368] on button "Submit" at bounding box center [463, 360] width 83 height 28
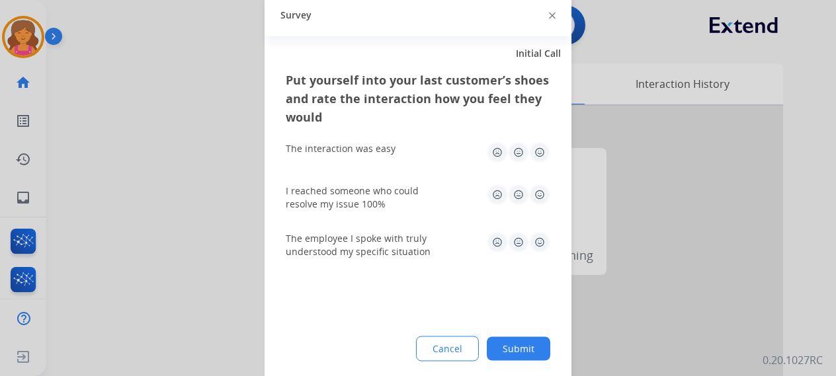
click at [539, 154] on img at bounding box center [539, 151] width 21 height 21
click at [543, 188] on img at bounding box center [539, 194] width 21 height 21
click at [541, 229] on div "The employee I spoke with truly understood my specific situation" at bounding box center [418, 245] width 264 height 48
click at [540, 233] on img at bounding box center [539, 241] width 21 height 21
click at [514, 373] on div "Put yourself into your last customer’s shoes and rate the interaction how you f…" at bounding box center [417, 226] width 307 height 312
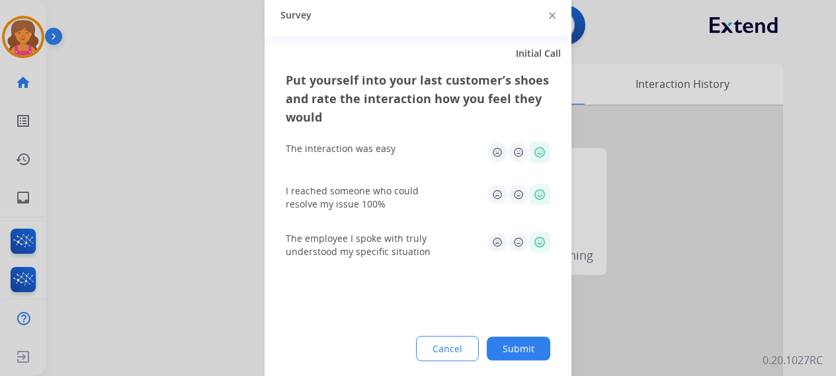
click at [512, 353] on button "Submit" at bounding box center [518, 348] width 63 height 24
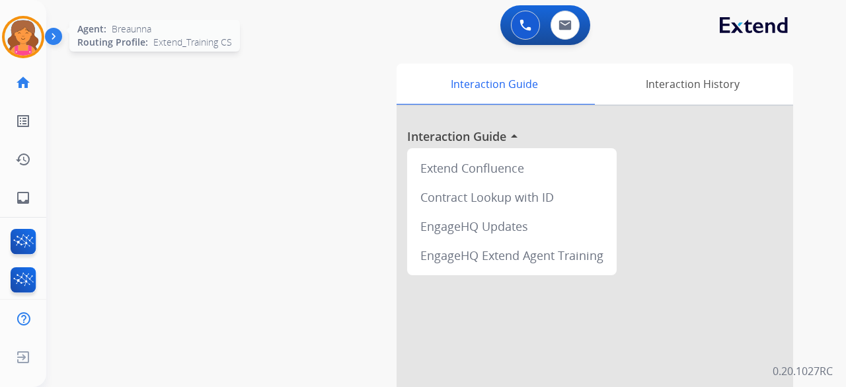
click at [40, 30] on img at bounding box center [23, 37] width 37 height 37
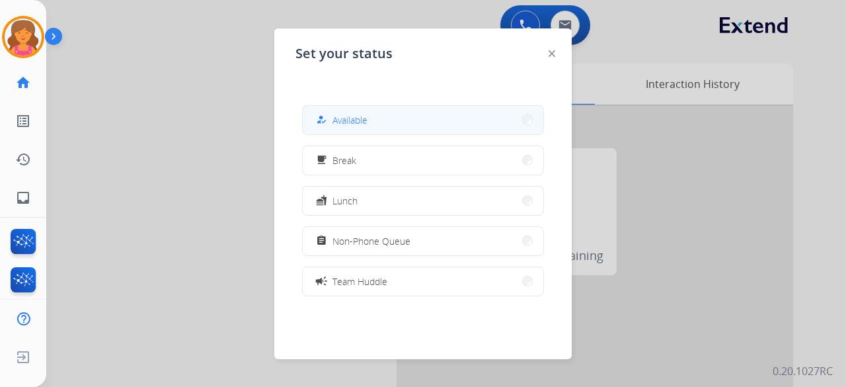
click at [375, 132] on button "how_to_reg Available" at bounding box center [423, 120] width 241 height 28
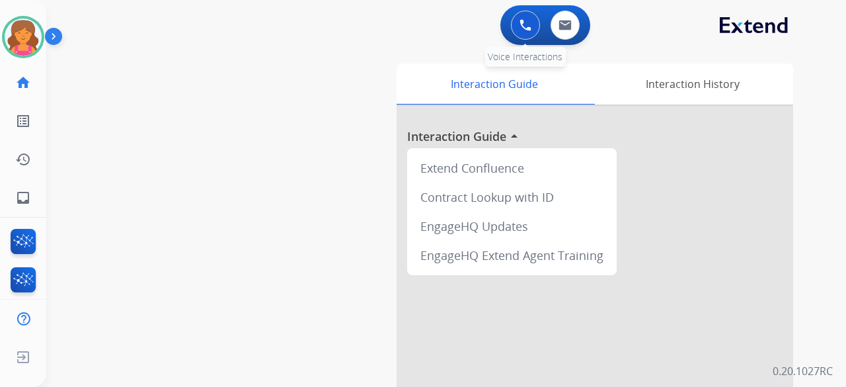
click at [518, 25] on button at bounding box center [525, 25] width 29 height 29
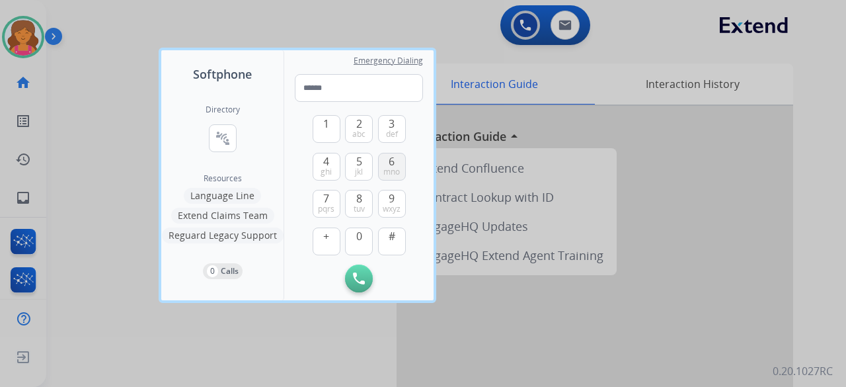
drag, startPoint x: 363, startPoint y: 200, endPoint x: 383, endPoint y: 169, distance: 37.8
click at [363, 200] on button "8 tuv" at bounding box center [359, 204] width 28 height 28
click at [397, 153] on button "6 mno" at bounding box center [392, 167] width 28 height 28
drag, startPoint x: 323, startPoint y: 196, endPoint x: 338, endPoint y: 192, distance: 16.2
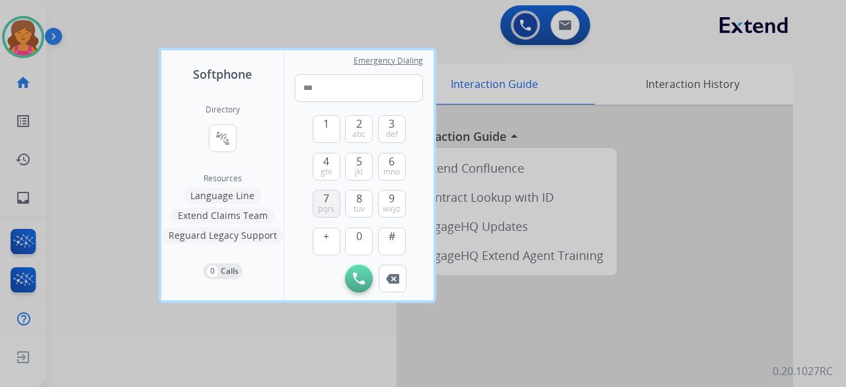
click at [323, 196] on span "7" at bounding box center [326, 198] width 6 height 16
drag, startPoint x: 351, startPoint y: 196, endPoint x: 345, endPoint y: 192, distance: 6.8
click at [352, 196] on button "8 tuv" at bounding box center [359, 204] width 28 height 28
click at [334, 194] on button "7 pqrs" at bounding box center [327, 204] width 28 height 28
click at [334, 195] on button "7 pqrs" at bounding box center [327, 204] width 28 height 28
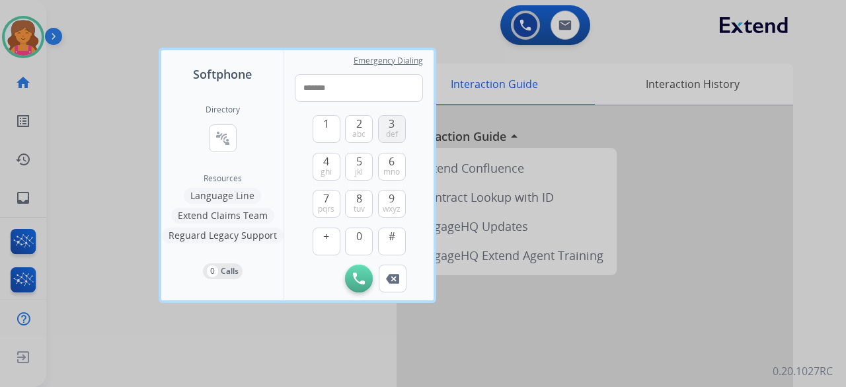
click at [388, 134] on span "def" at bounding box center [392, 134] width 12 height 11
click at [387, 132] on span "def" at bounding box center [392, 134] width 12 height 11
click at [362, 241] on span "0" at bounding box center [359, 236] width 6 height 16
type input "**********"
click at [364, 274] on img at bounding box center [359, 278] width 12 height 12
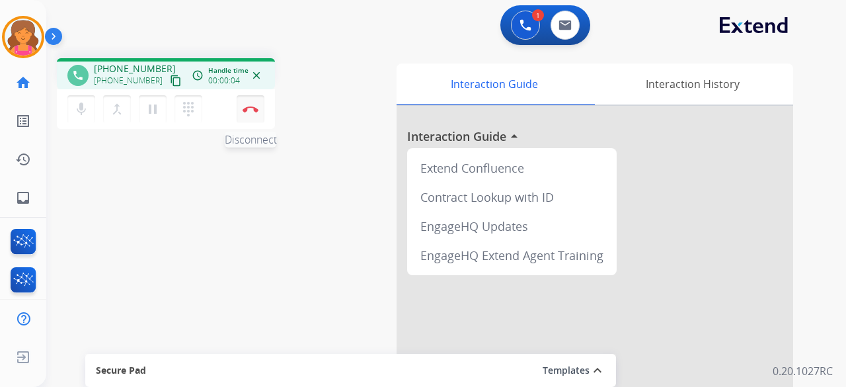
click at [256, 112] on button "Disconnect" at bounding box center [251, 109] width 28 height 28
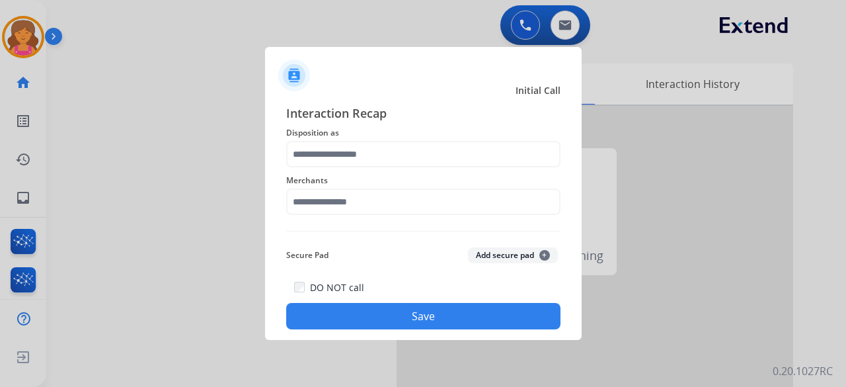
click at [385, 309] on button "Save" at bounding box center [423, 316] width 274 height 26
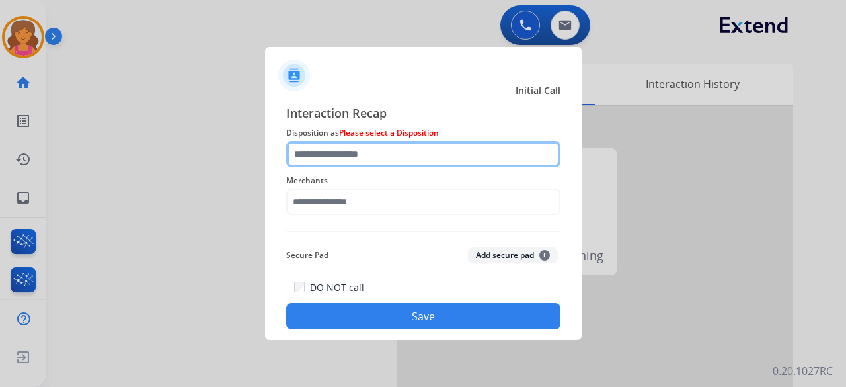
click at [393, 155] on input "text" at bounding box center [423, 154] width 274 height 26
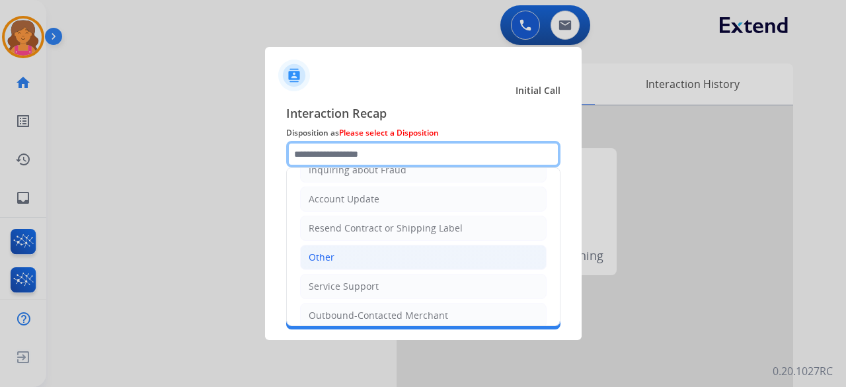
scroll to position [258, 0]
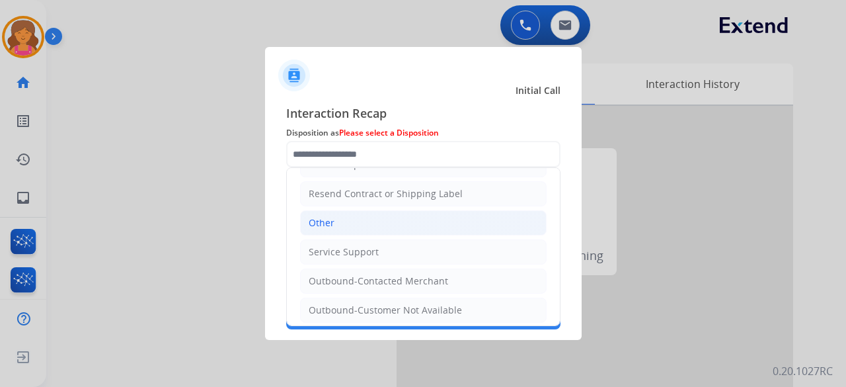
click at [368, 221] on li "Other" at bounding box center [423, 222] width 247 height 25
type input "*****"
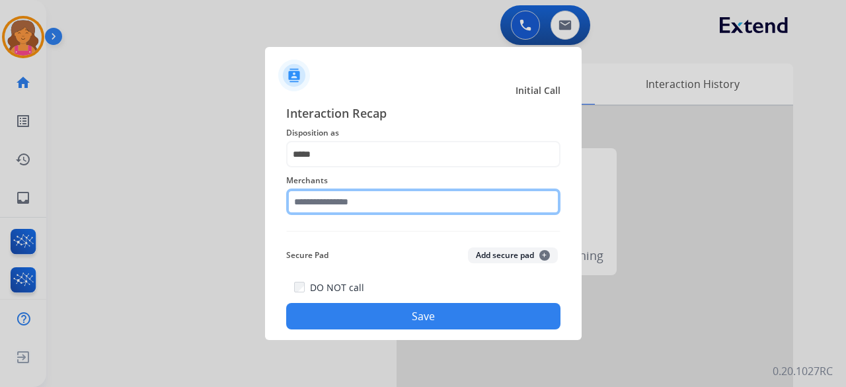
click at [363, 197] on input "text" at bounding box center [423, 201] width 274 height 26
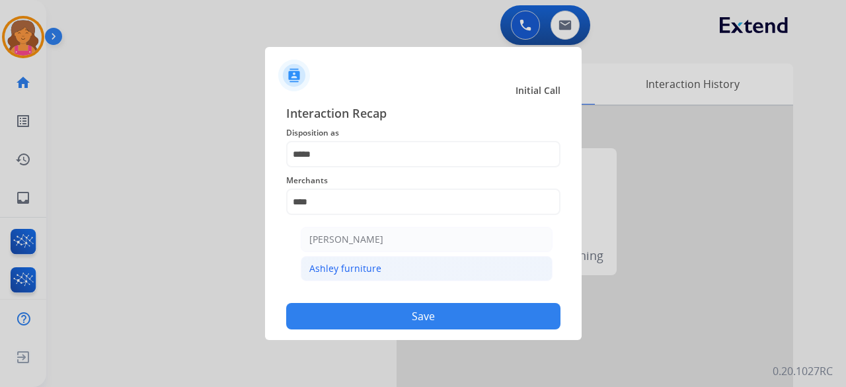
click at [411, 263] on li "Ashley furniture" at bounding box center [427, 268] width 252 height 25
type input "**********"
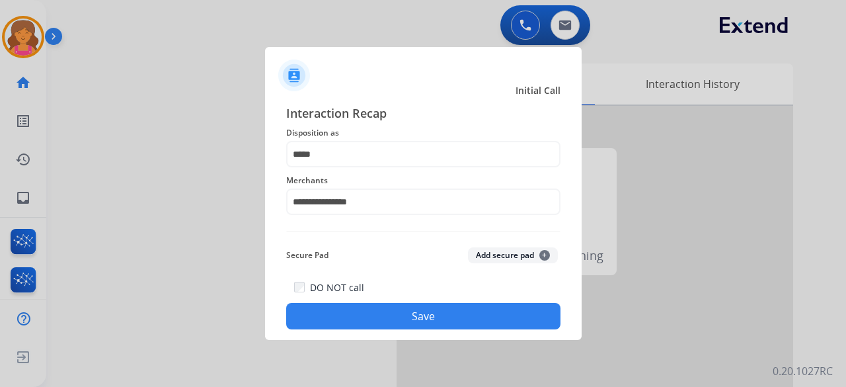
click at [416, 314] on button "Save" at bounding box center [423, 316] width 274 height 26
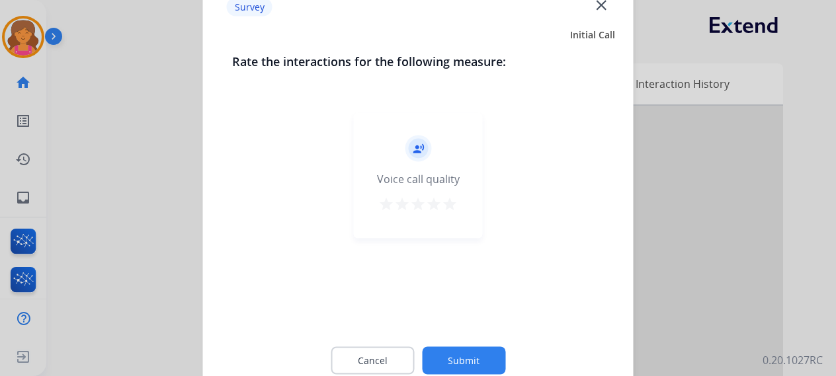
click at [602, 2] on mat-icon "close" at bounding box center [600, 4] width 17 height 17
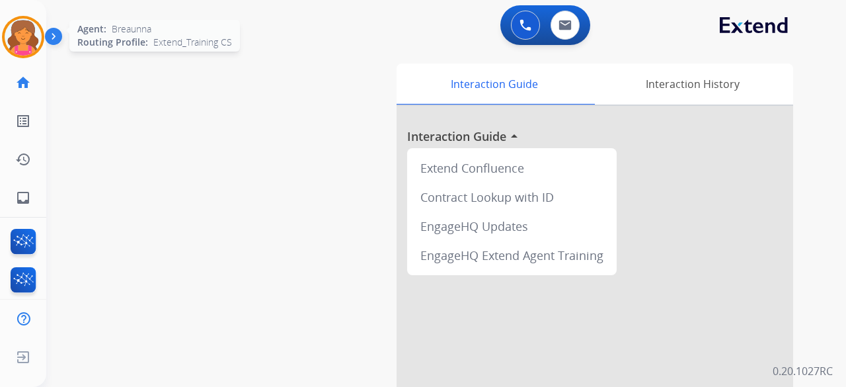
click at [22, 31] on img at bounding box center [23, 37] width 37 height 37
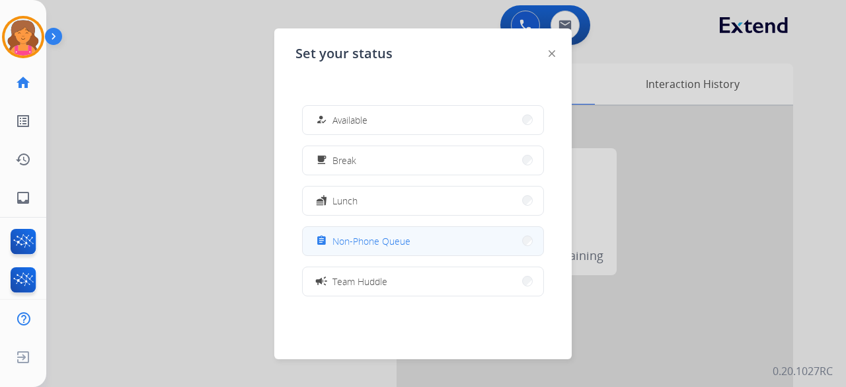
click at [360, 247] on span "Non-Phone Queue" at bounding box center [372, 241] width 78 height 14
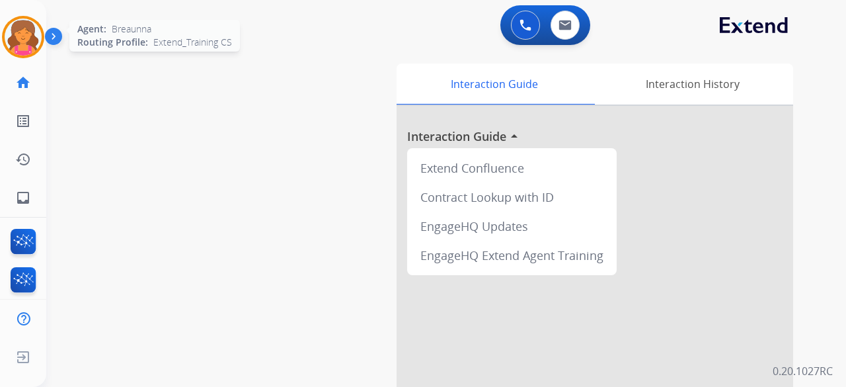
click at [11, 45] on img at bounding box center [23, 37] width 37 height 37
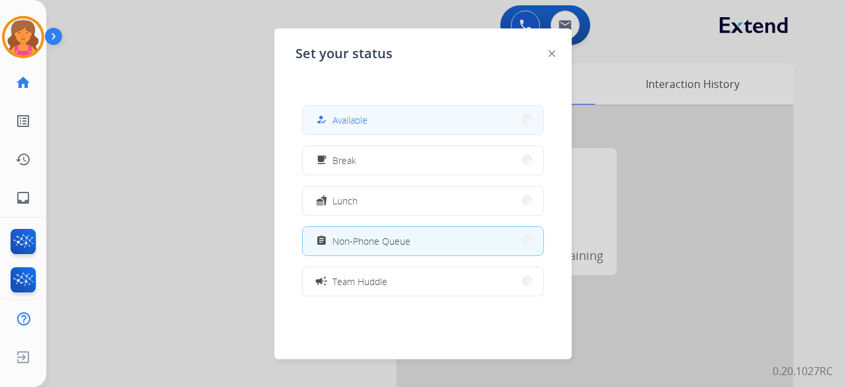
click at [324, 125] on mat-icon "how_to_reg" at bounding box center [321, 119] width 11 height 11
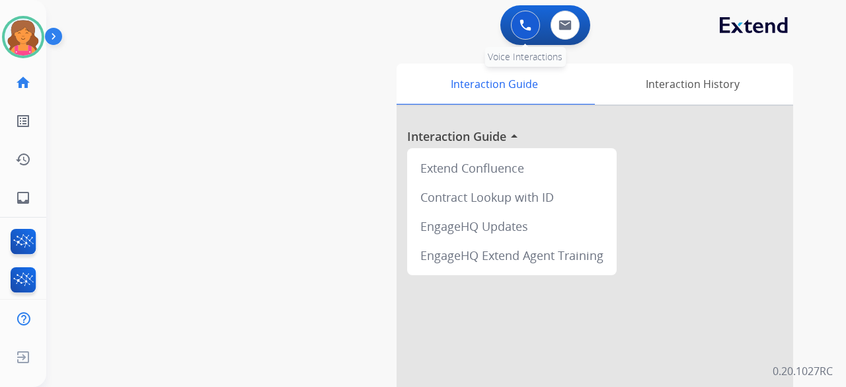
click at [531, 22] on img at bounding box center [526, 25] width 12 height 12
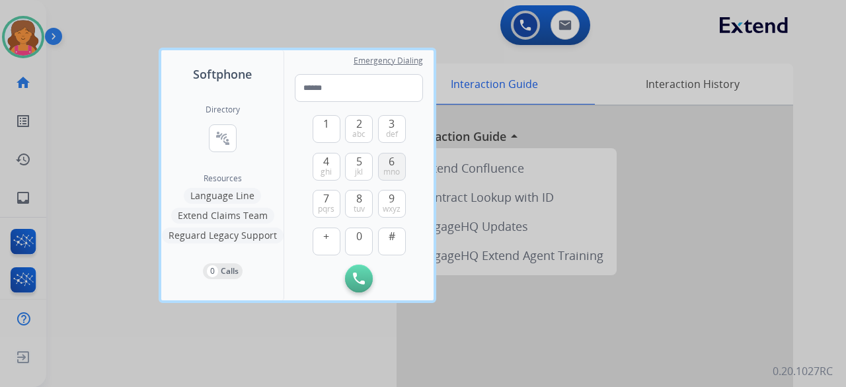
drag, startPoint x: 362, startPoint y: 203, endPoint x: 385, endPoint y: 171, distance: 38.9
click at [362, 203] on button "8 tuv" at bounding box center [359, 204] width 28 height 28
click at [387, 159] on button "6 mno" at bounding box center [392, 167] width 28 height 28
click at [320, 190] on div "7 pqrs" at bounding box center [327, 204] width 28 height 28
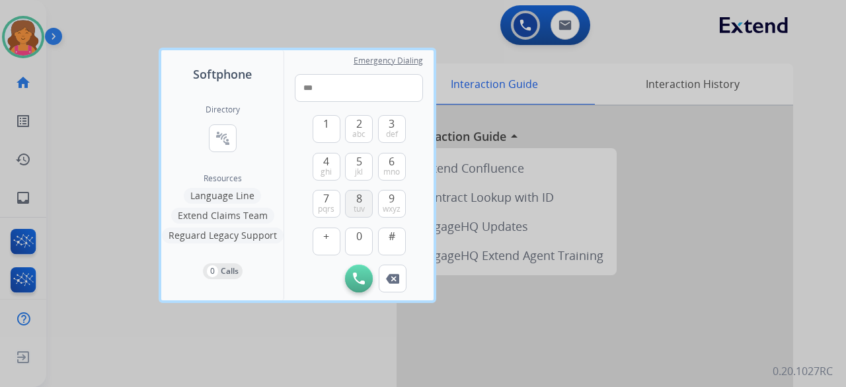
click at [350, 195] on button "8 tuv" at bounding box center [359, 204] width 28 height 28
click at [326, 199] on span "7" at bounding box center [326, 198] width 6 height 16
click at [397, 268] on button "Remove Number" at bounding box center [393, 278] width 28 height 28
click at [330, 198] on button "7 pqrs" at bounding box center [327, 204] width 28 height 28
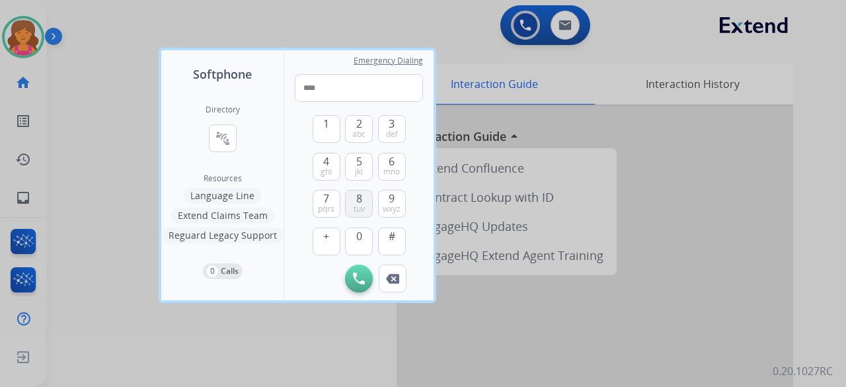
click at [352, 201] on button "8 tuv" at bounding box center [359, 204] width 28 height 28
click at [329, 198] on span "7" at bounding box center [326, 198] width 6 height 16
click at [327, 202] on span "7" at bounding box center [326, 198] width 6 height 16
click at [387, 191] on button "9 wxyz" at bounding box center [392, 204] width 28 height 28
click at [381, 129] on button "3 def" at bounding box center [392, 129] width 28 height 28
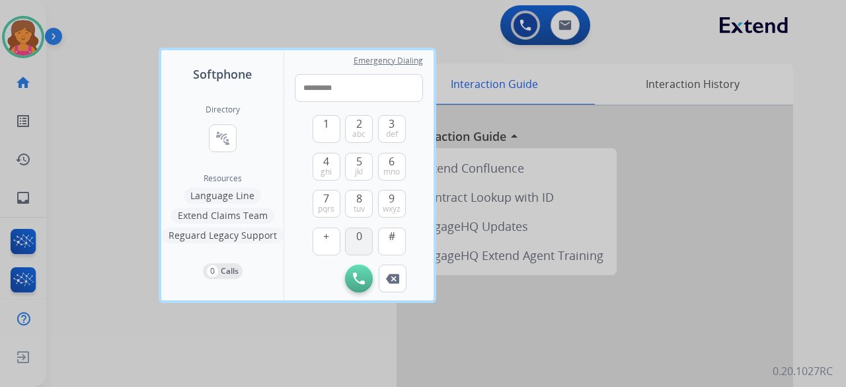
click at [362, 232] on button "0" at bounding box center [359, 241] width 28 height 28
type input "**********"
click at [363, 276] on img at bounding box center [359, 278] width 12 height 12
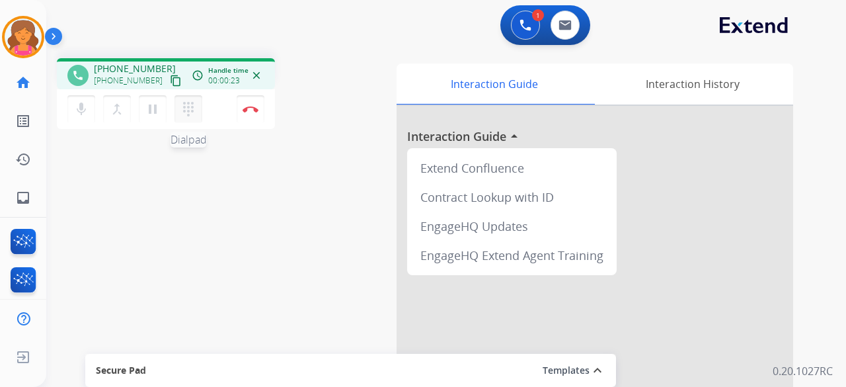
click at [188, 110] on mat-icon "dialpad" at bounding box center [188, 109] width 16 height 16
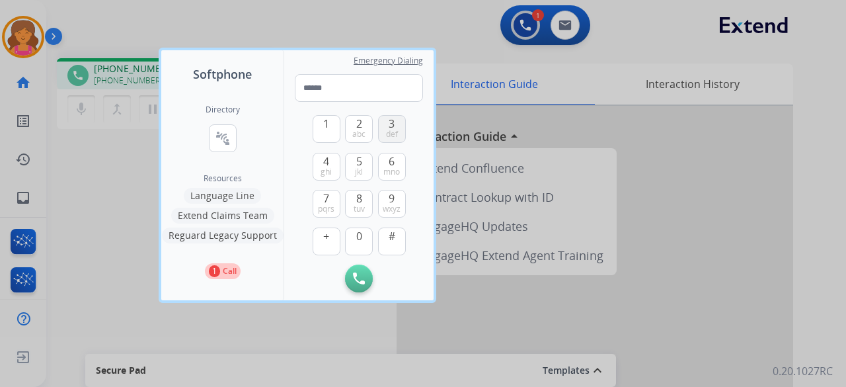
click at [396, 126] on button "3 def" at bounding box center [392, 129] width 28 height 28
click at [319, 206] on span "pqrs" at bounding box center [326, 209] width 17 height 11
click at [364, 134] on span "abc" at bounding box center [358, 134] width 13 height 11
click at [367, 202] on button "8 tuv" at bounding box center [359, 204] width 28 height 28
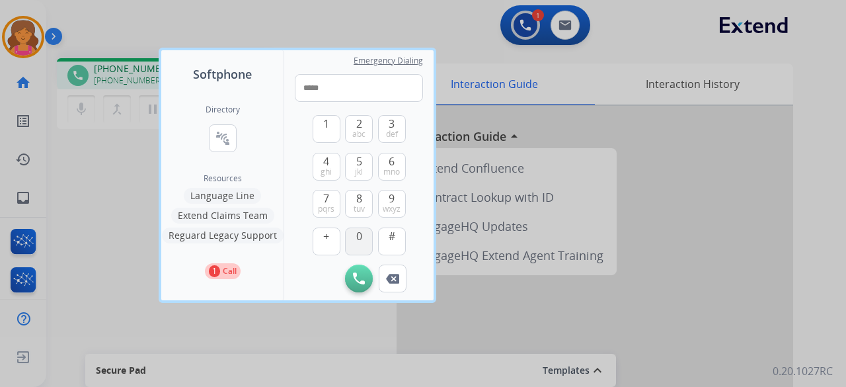
click at [360, 230] on span "0" at bounding box center [359, 236] width 6 height 16
click at [360, 169] on span "jkl" at bounding box center [359, 172] width 8 height 11
click at [355, 237] on button "0" at bounding box center [359, 241] width 28 height 28
click at [331, 132] on button "1" at bounding box center [327, 129] width 28 height 28
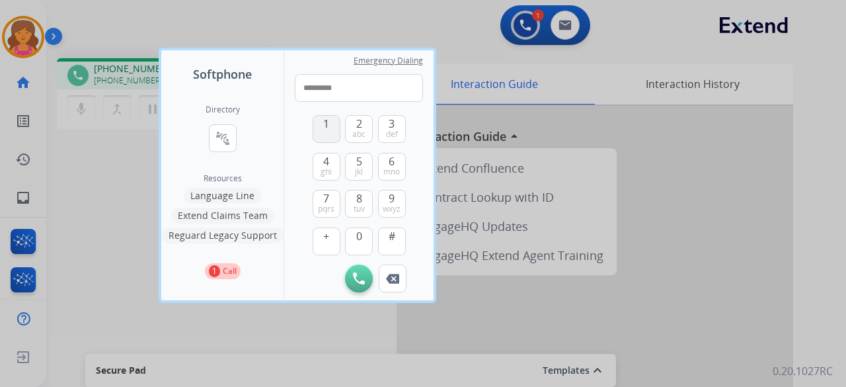
type input "**********"
click at [362, 280] on img at bounding box center [359, 278] width 12 height 12
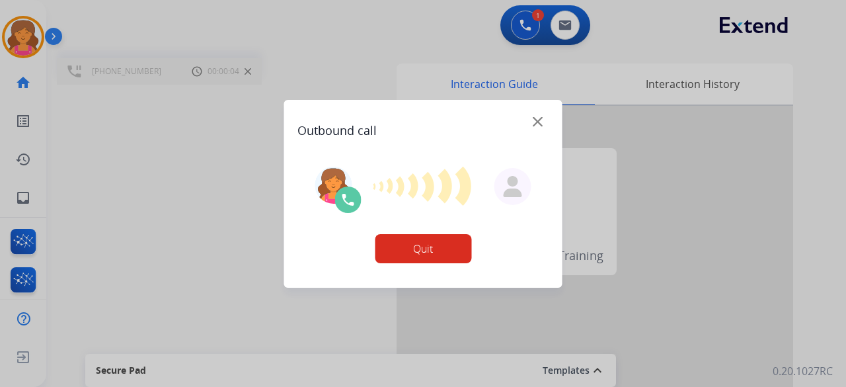
click at [539, 120] on img at bounding box center [538, 121] width 10 height 10
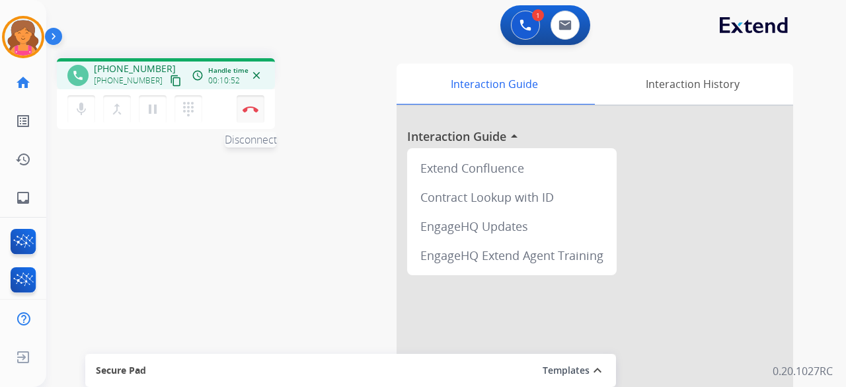
click at [250, 106] on img at bounding box center [251, 109] width 16 height 7
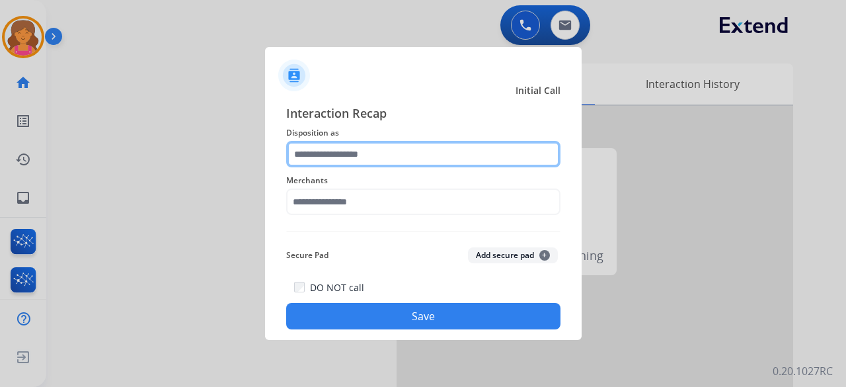
click at [341, 161] on input "text" at bounding box center [423, 154] width 274 height 26
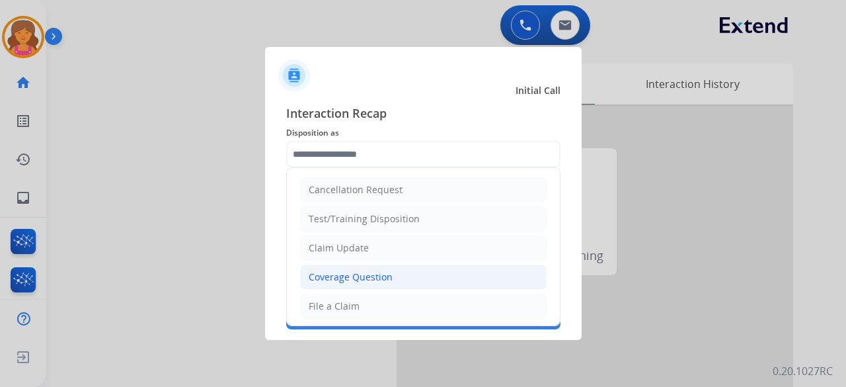
click at [356, 272] on div "Coverage Question" at bounding box center [351, 276] width 84 height 13
type input "**********"
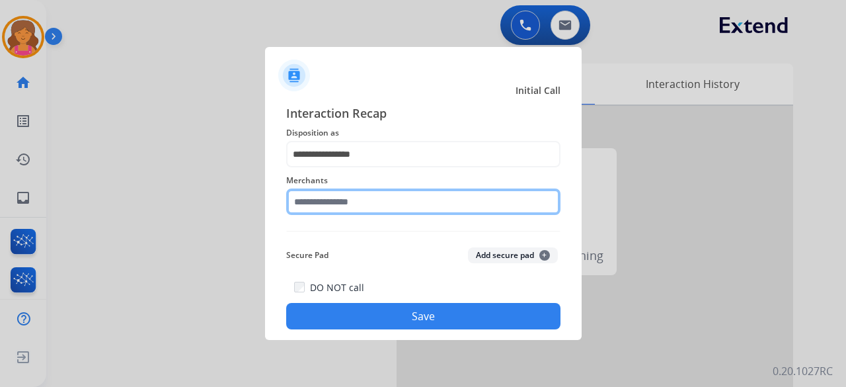
click at [341, 203] on input "text" at bounding box center [423, 201] width 274 height 26
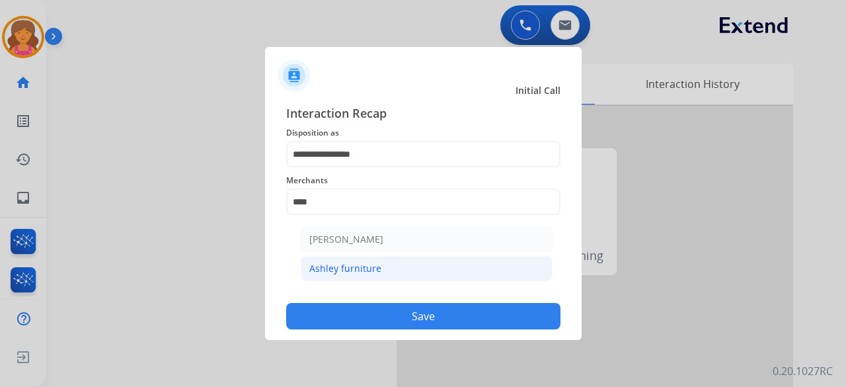
click at [382, 261] on li "Ashley furniture" at bounding box center [427, 268] width 252 height 25
type input "**********"
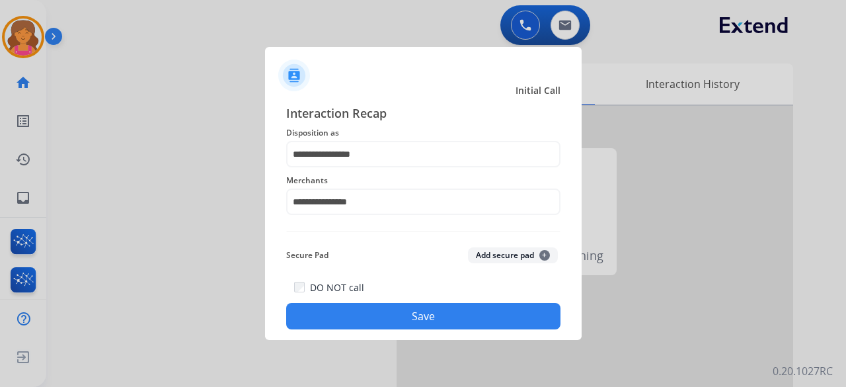
click at [381, 313] on button "Save" at bounding box center [423, 316] width 274 height 26
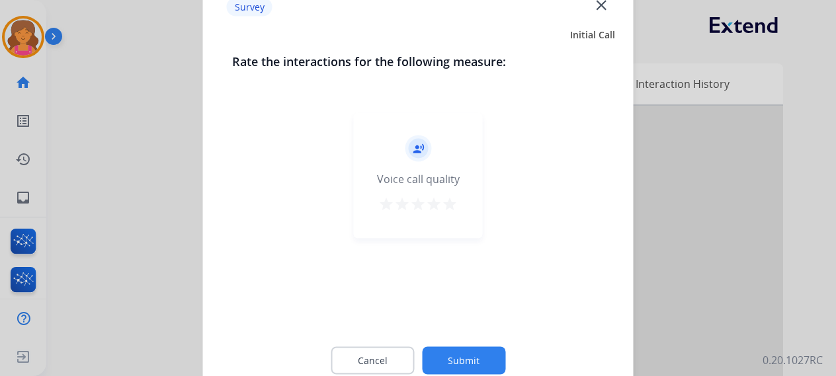
click at [447, 200] on mat-icon "star" at bounding box center [450, 204] width 16 height 16
click at [459, 343] on div "Cancel Submit" at bounding box center [418, 360] width 372 height 59
click at [455, 354] on button "Submit" at bounding box center [463, 360] width 83 height 28
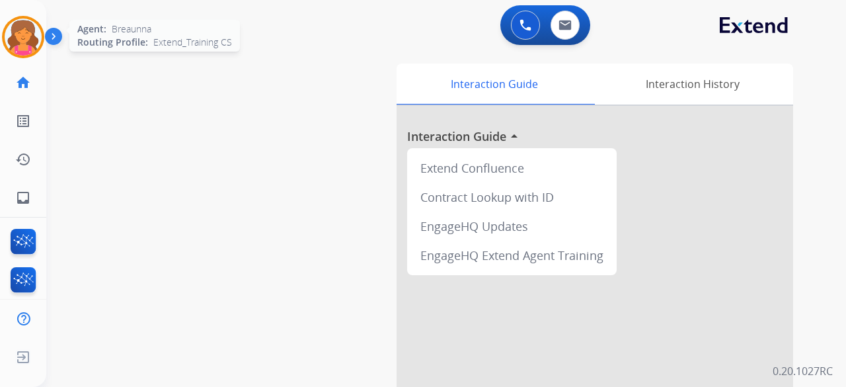
click at [28, 46] on img at bounding box center [23, 37] width 37 height 37
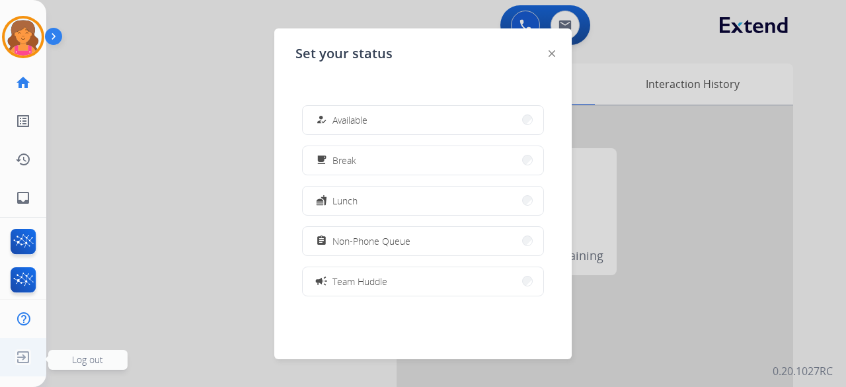
click at [19, 354] on img at bounding box center [23, 356] width 24 height 25
click at [69, 352] on span "Log out" at bounding box center [87, 360] width 79 height 20
